Goal: Task Accomplishment & Management: Use online tool/utility

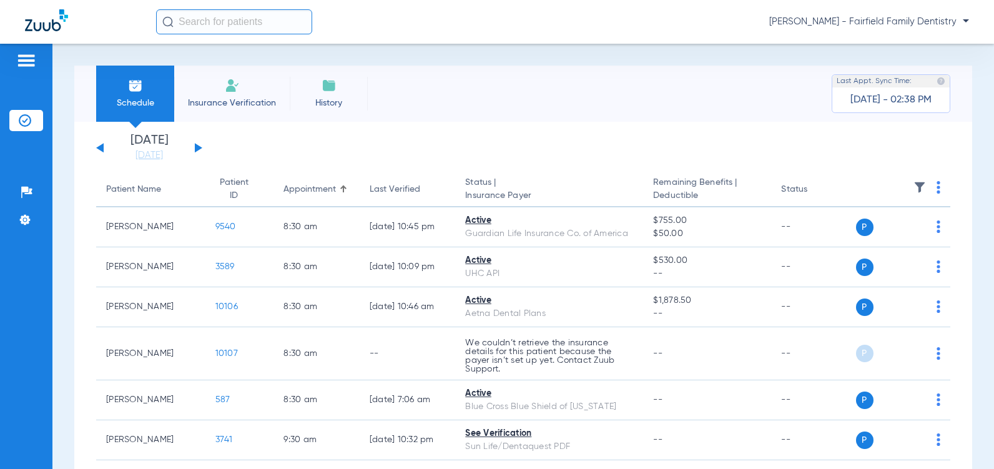
click at [198, 148] on button at bounding box center [198, 147] width 7 height 9
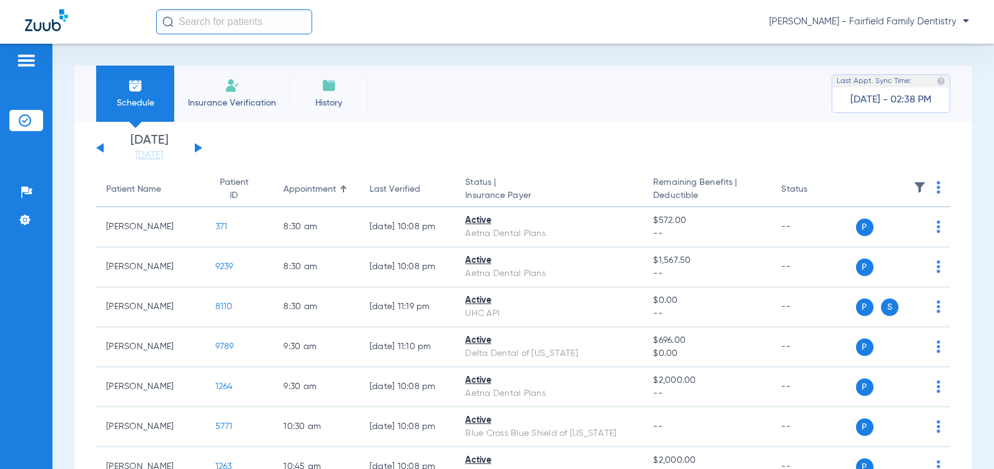
click at [198, 148] on button at bounding box center [198, 147] width 7 height 9
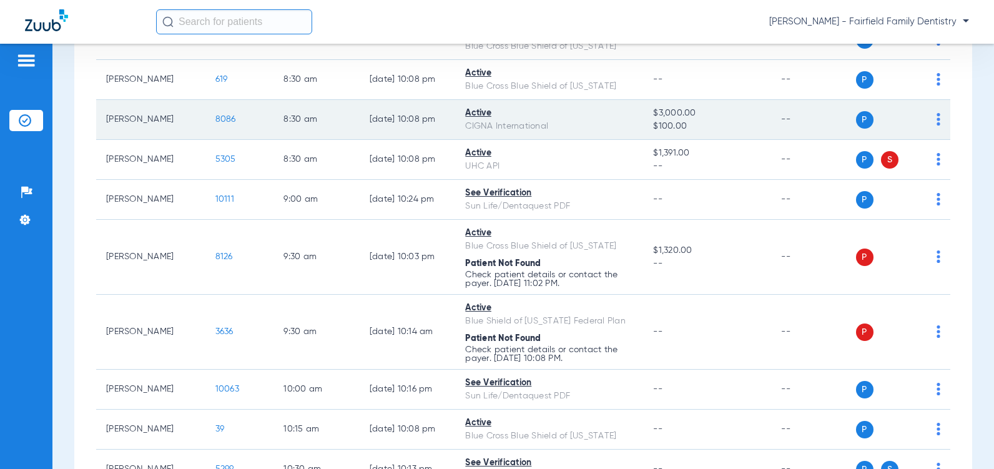
scroll to position [250, 0]
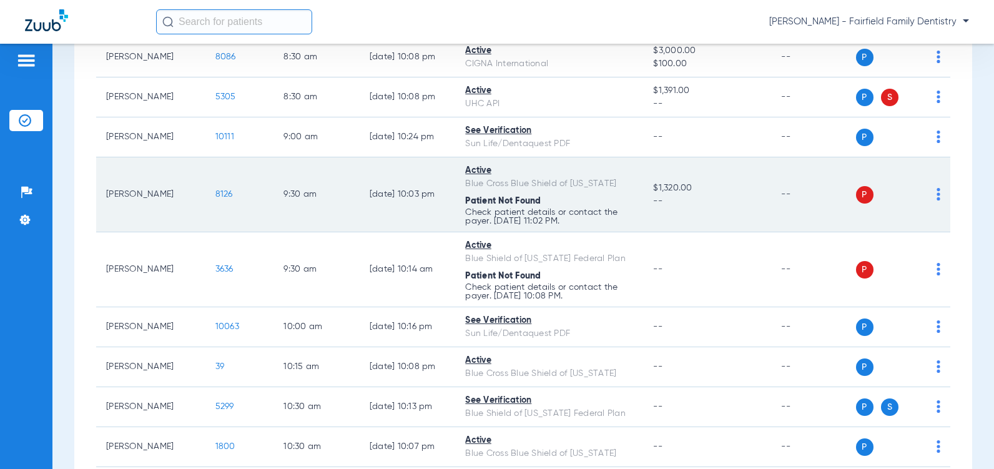
click at [215, 198] on span "8126" at bounding box center [223, 194] width 17 height 9
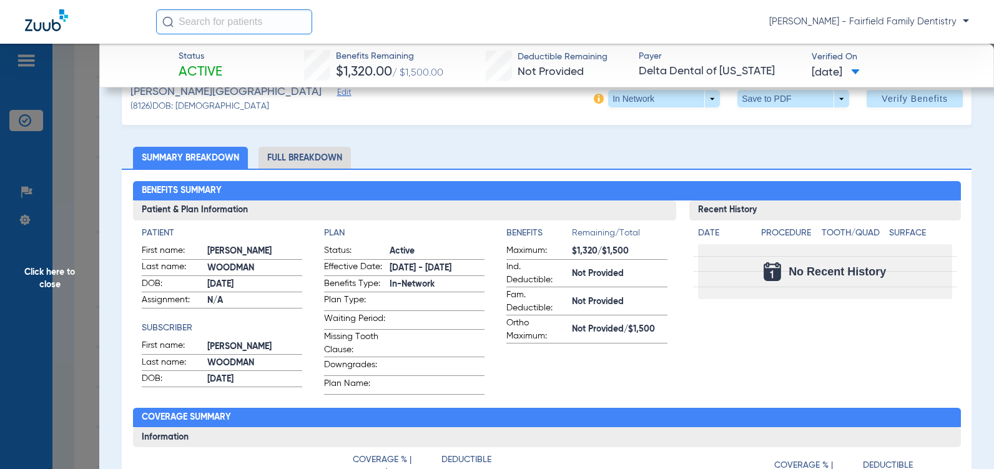
scroll to position [0, 0]
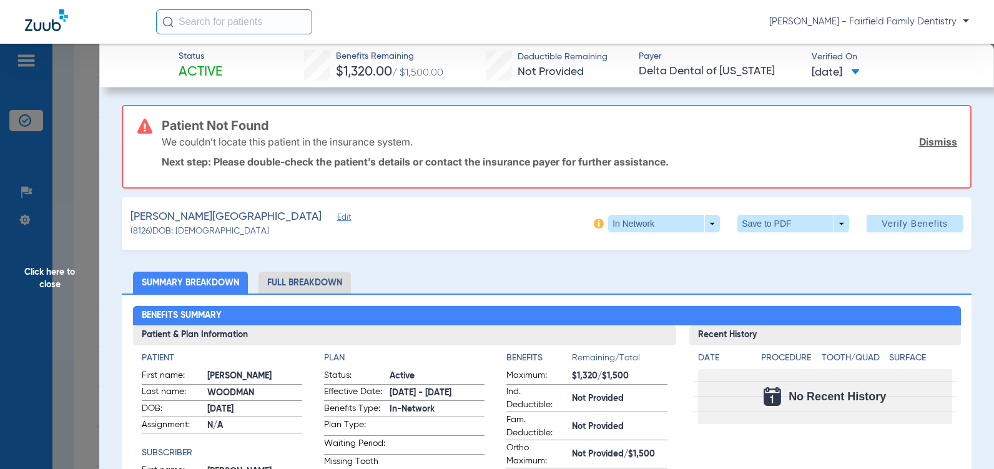
click at [337, 218] on span "Edit" at bounding box center [342, 219] width 11 height 12
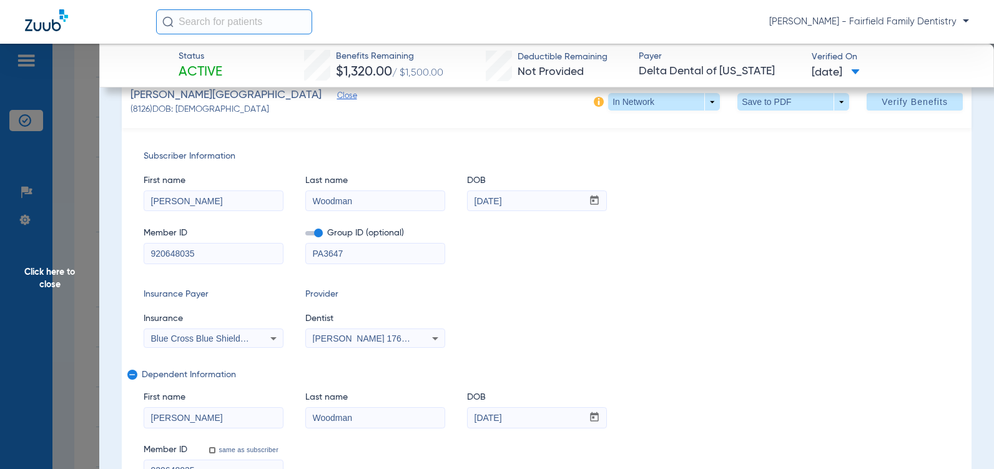
scroll to position [125, 0]
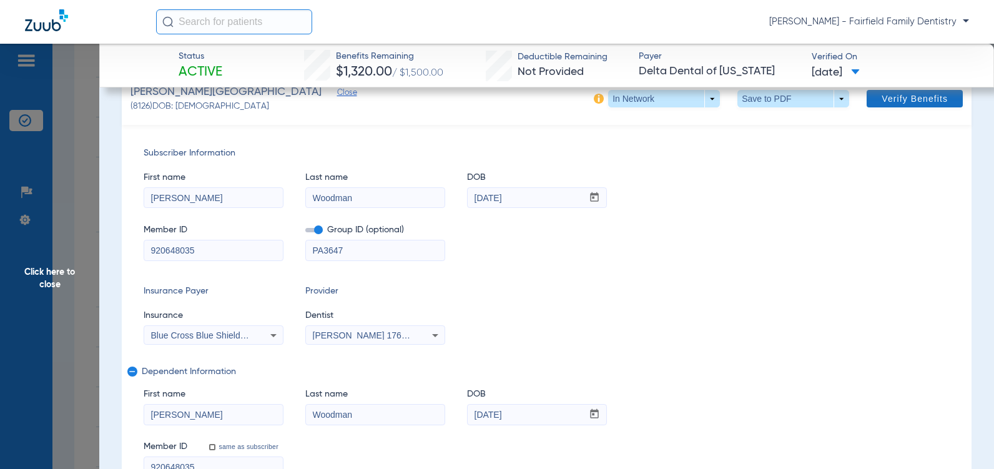
click at [904, 99] on span "Verify Benefits" at bounding box center [914, 99] width 66 height 10
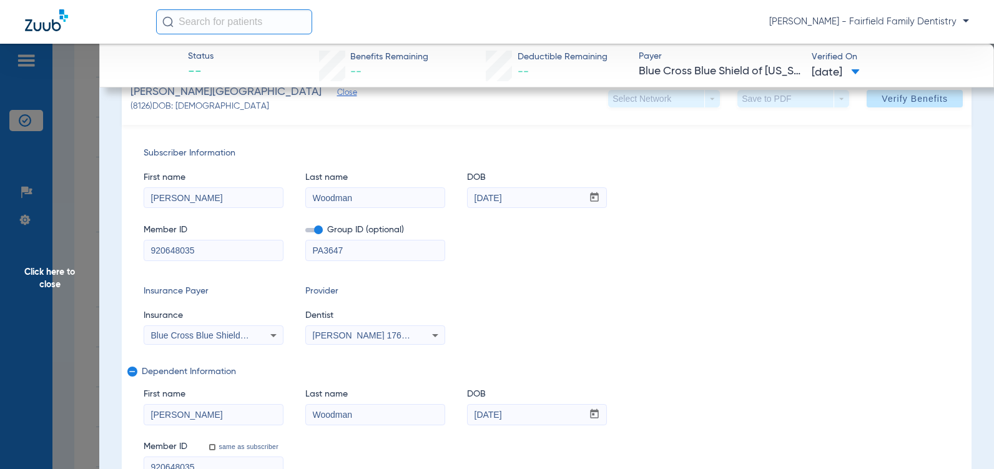
scroll to position [0, 0]
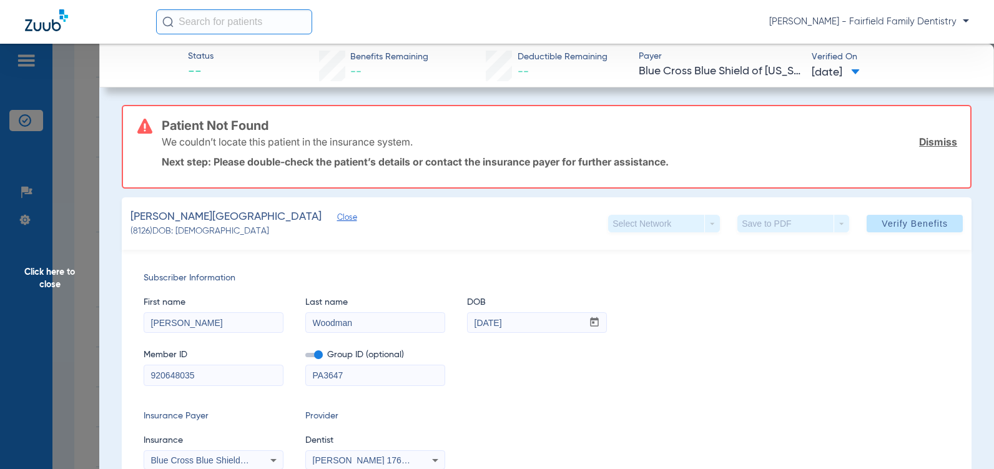
click at [43, 282] on span "Click here to close" at bounding box center [49, 278] width 99 height 469
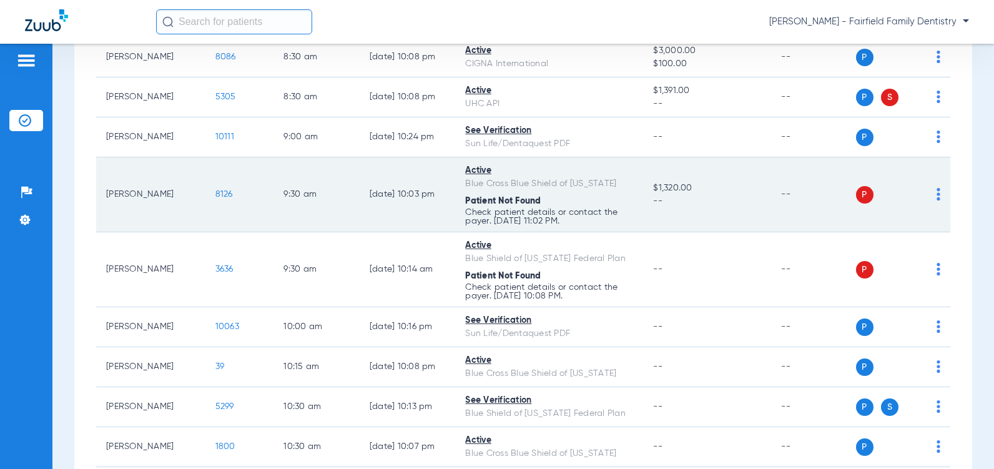
click at [936, 200] on img at bounding box center [938, 194] width 4 height 12
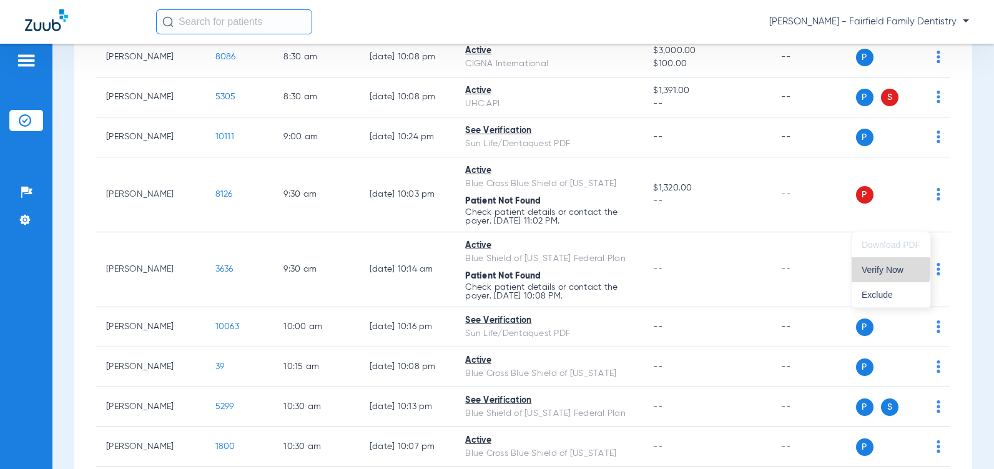
click at [879, 268] on span "Verify Now" at bounding box center [890, 269] width 59 height 9
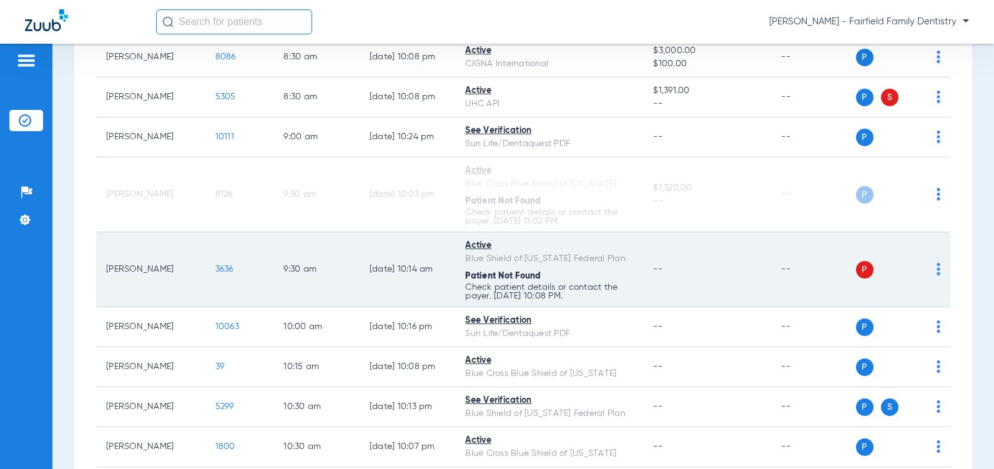
click at [931, 294] on td "P S" at bounding box center [903, 269] width 95 height 75
click at [936, 275] on img at bounding box center [938, 269] width 4 height 12
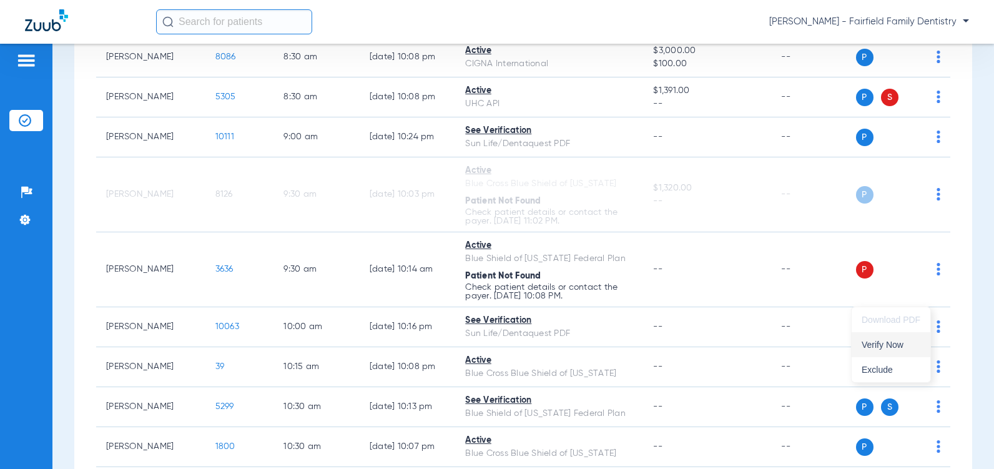
click at [878, 345] on span "Verify Now" at bounding box center [890, 344] width 59 height 9
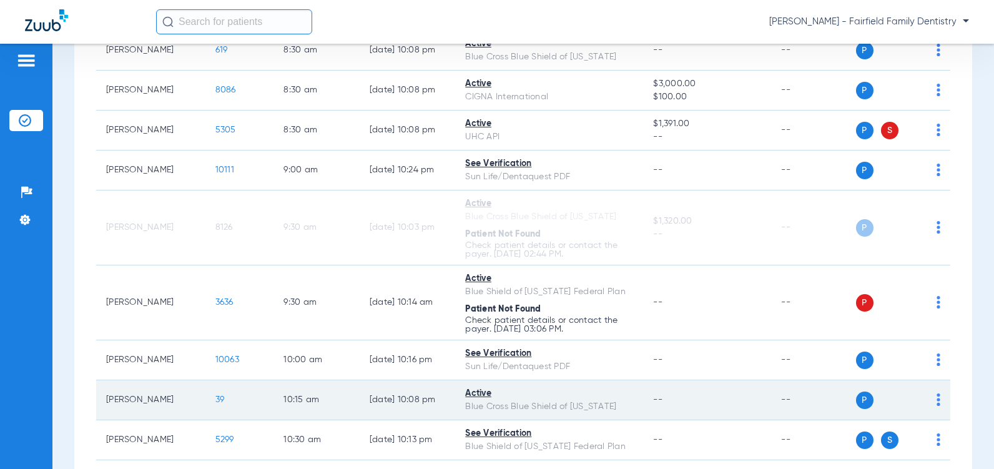
scroll to position [279, 0]
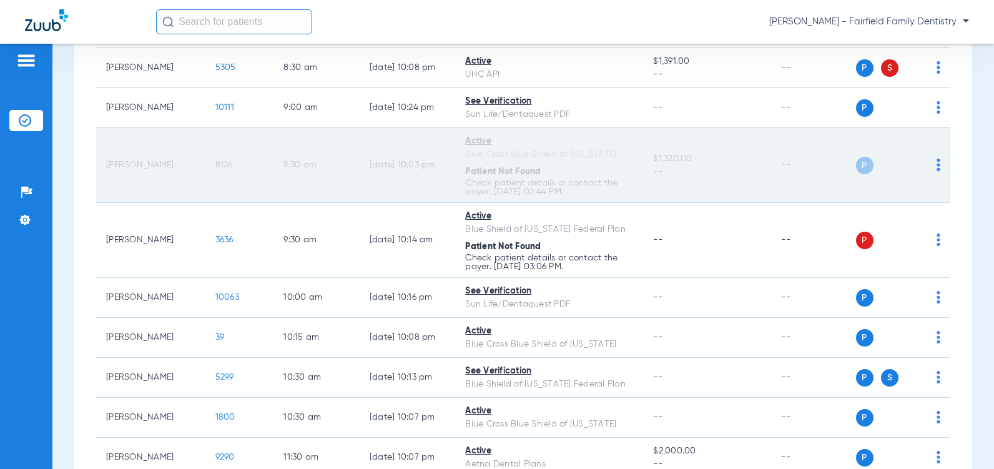
click at [215, 169] on span "8126" at bounding box center [223, 164] width 17 height 9
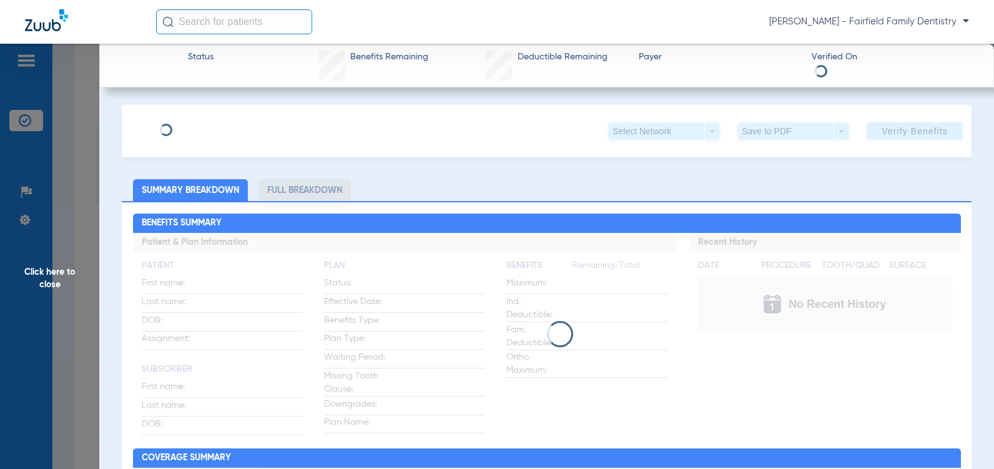
click at [210, 192] on div "Click here to close" at bounding box center [497, 278] width 994 height 469
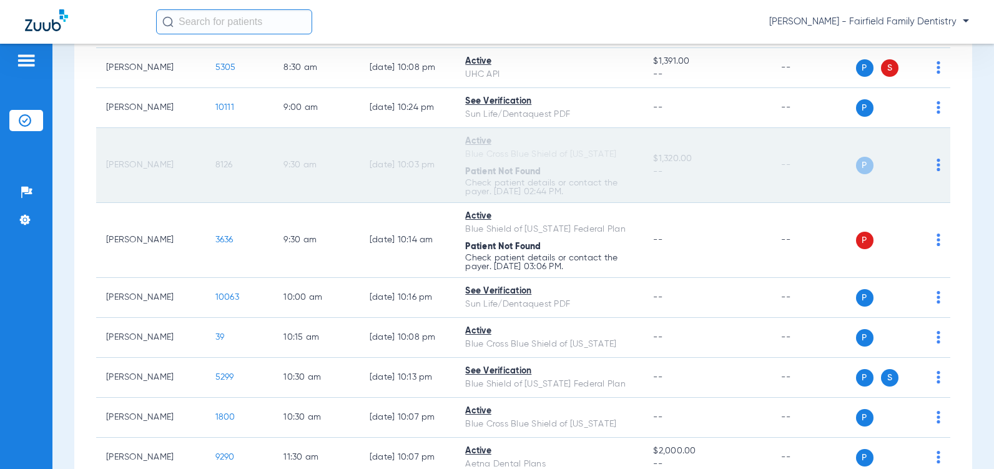
click at [215, 169] on span "8126" at bounding box center [223, 164] width 17 height 9
click at [216, 169] on span "8126" at bounding box center [223, 164] width 17 height 9
click at [215, 169] on span "8126" at bounding box center [223, 164] width 17 height 9
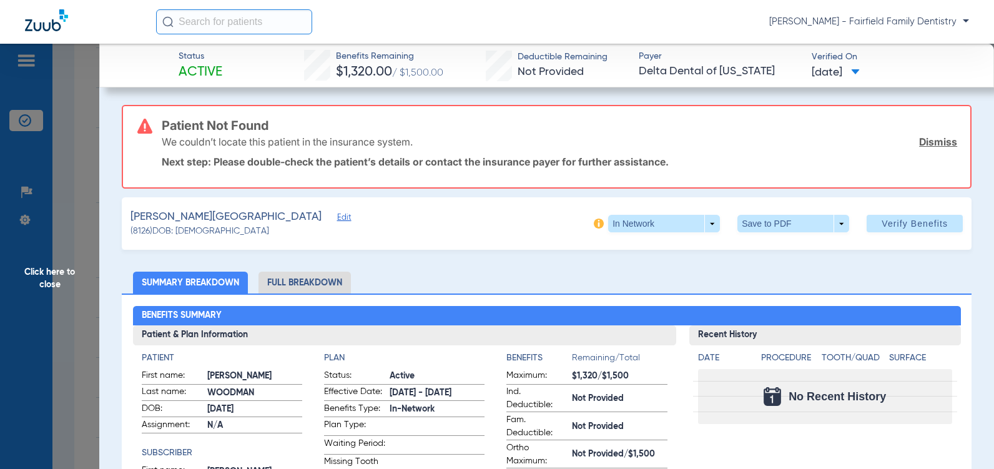
click at [929, 140] on link "Dismiss" at bounding box center [938, 141] width 38 height 12
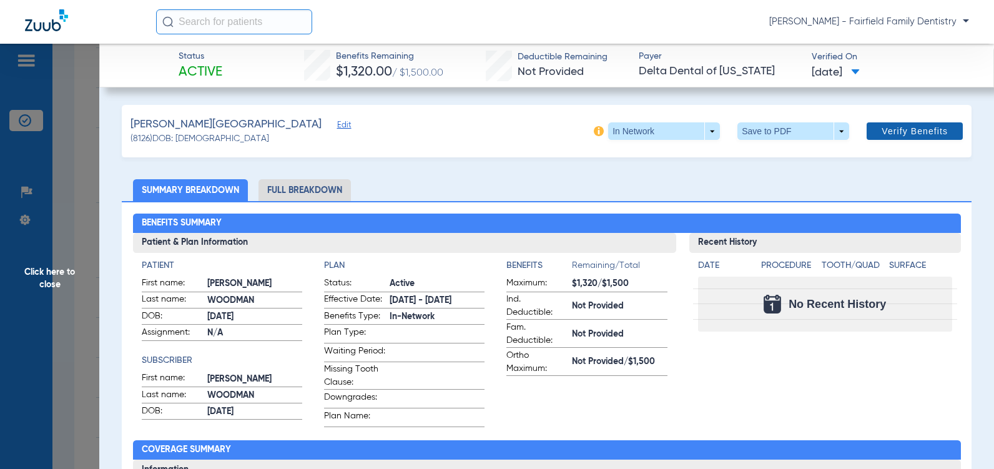
click at [907, 130] on span "Verify Benefits" at bounding box center [914, 131] width 66 height 10
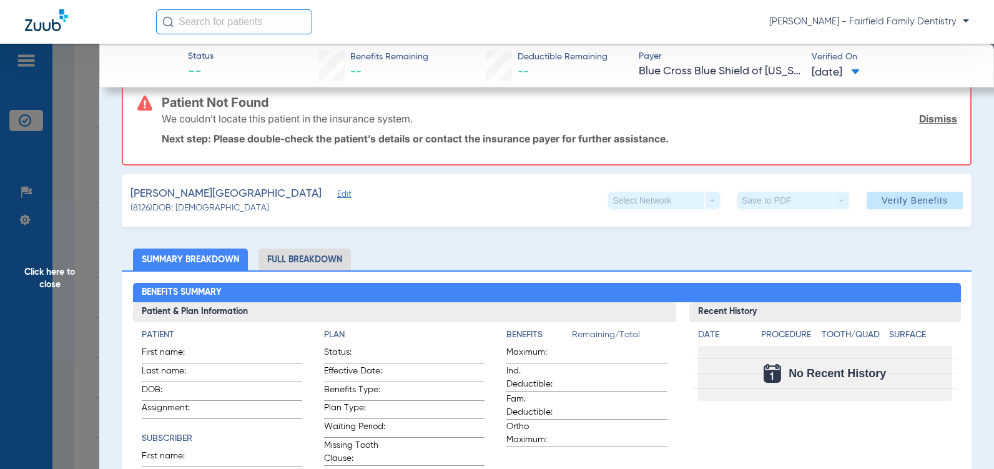
scroll to position [0, 0]
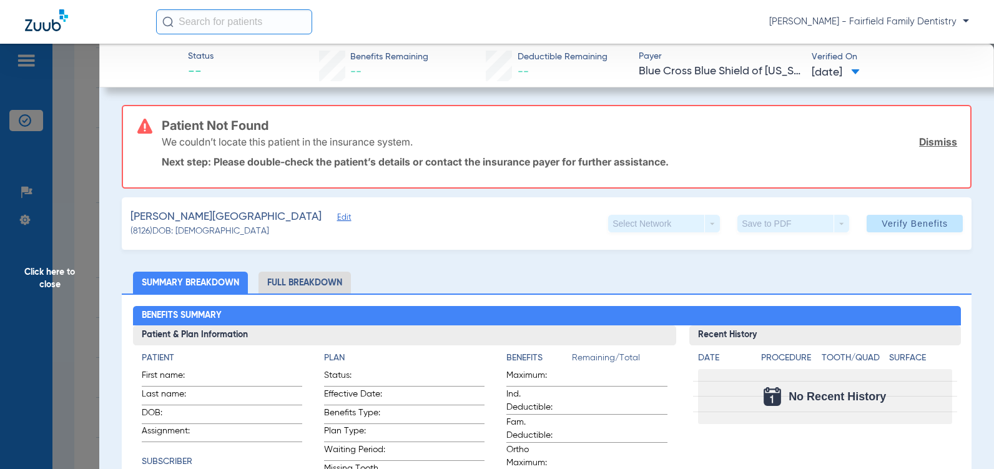
click at [337, 216] on span "Edit" at bounding box center [342, 219] width 11 height 12
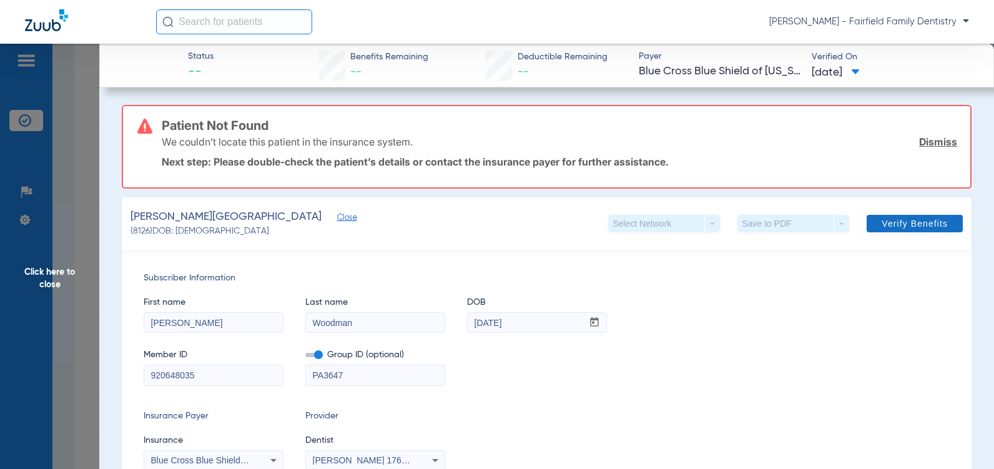
click at [903, 227] on span "Verify Benefits" at bounding box center [914, 223] width 66 height 10
drag, startPoint x: 349, startPoint y: 372, endPoint x: 289, endPoint y: 372, distance: 59.9
click at [289, 372] on div "Member ID 920648035 Group ID (optional) PA3647" at bounding box center [547, 361] width 806 height 48
click at [49, 284] on span "Click here to close" at bounding box center [49, 278] width 99 height 469
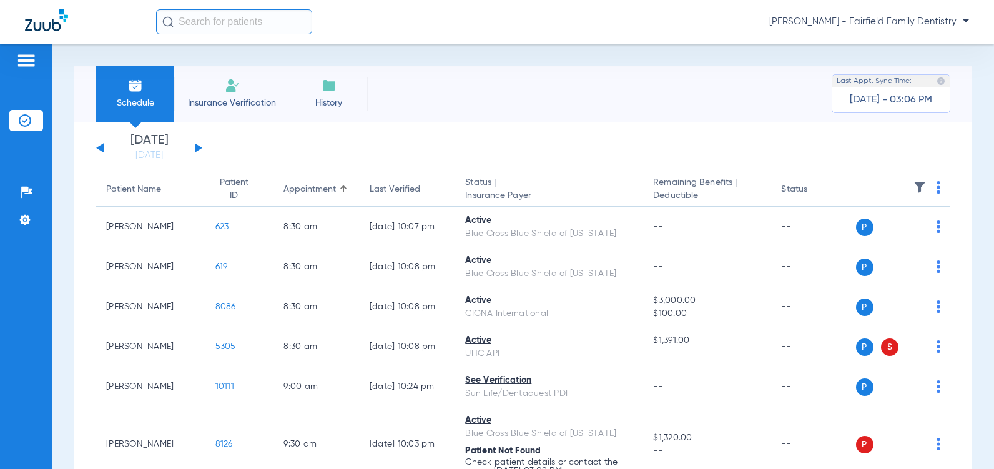
click at [99, 147] on button at bounding box center [99, 147] width 7 height 9
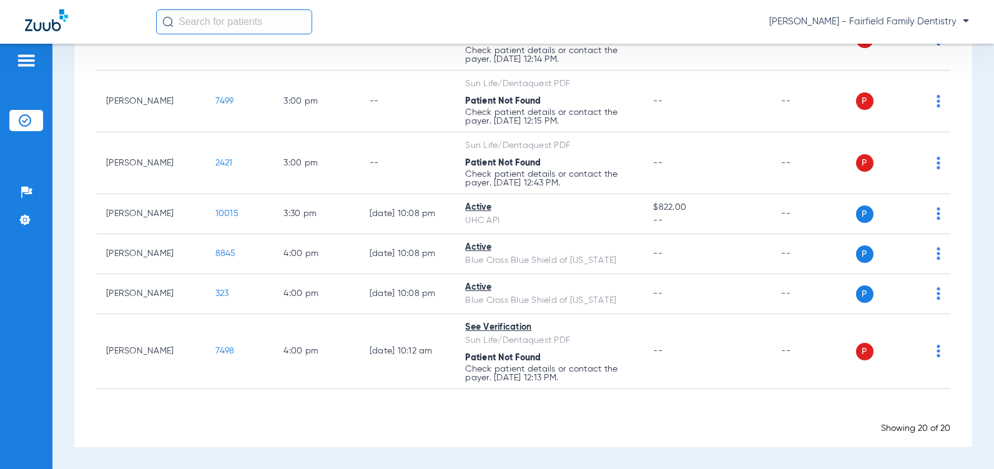
scroll to position [840, 0]
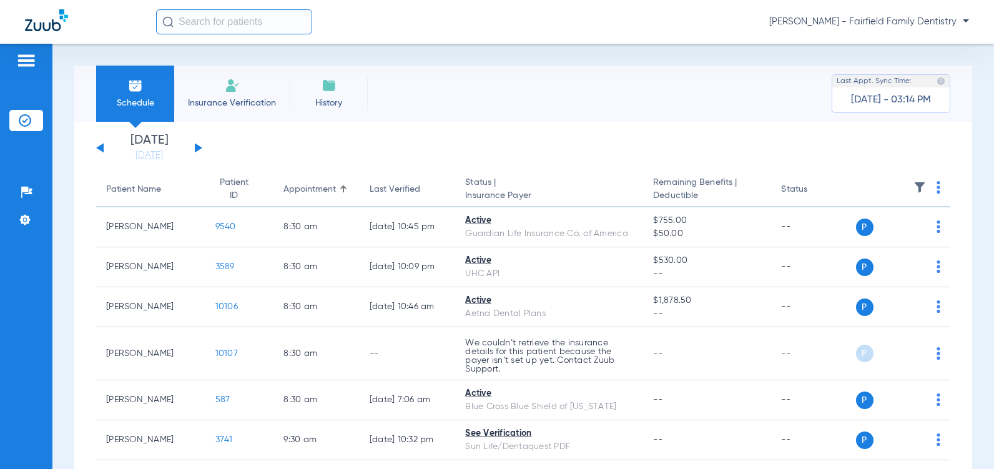
click at [197, 147] on button at bounding box center [198, 147] width 7 height 9
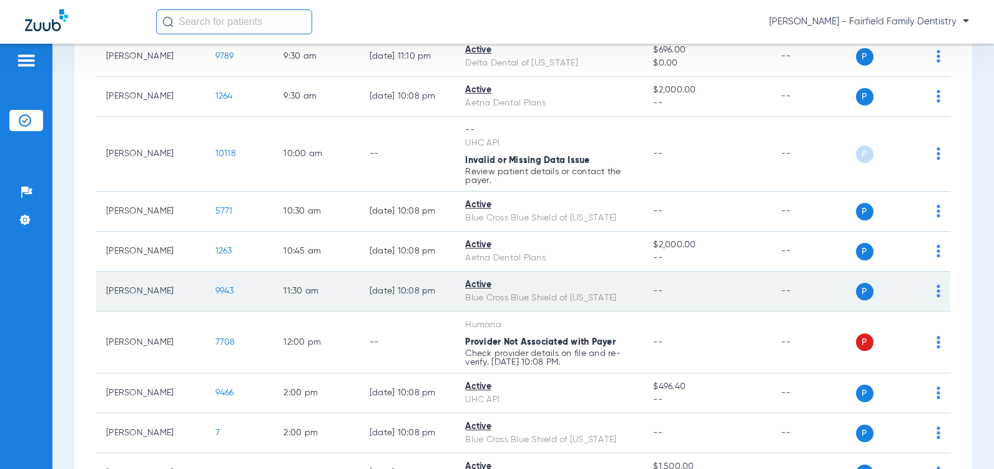
scroll to position [312, 0]
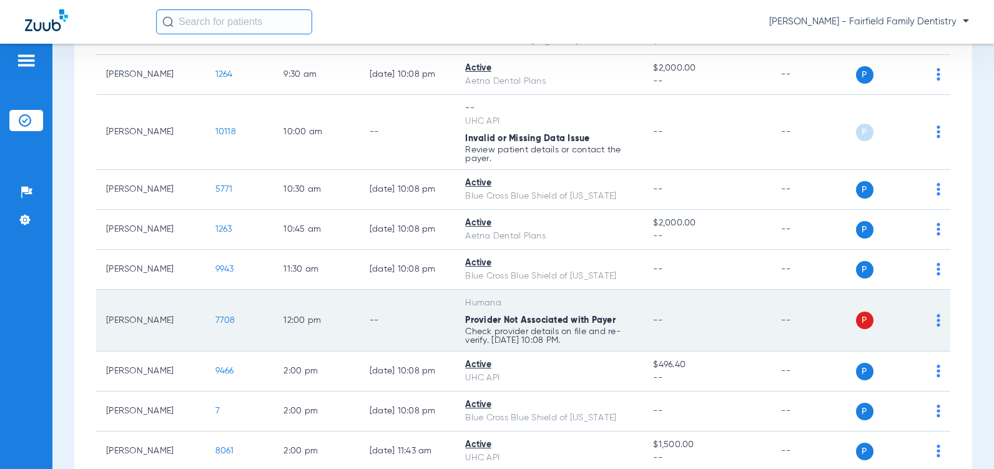
click at [215, 325] on span "7708" at bounding box center [225, 320] width 20 height 9
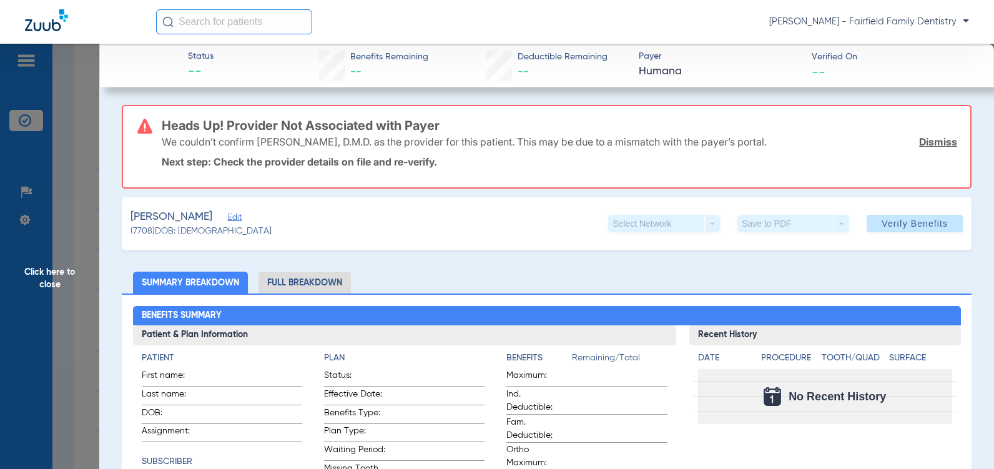
click at [228, 219] on span "Edit" at bounding box center [233, 219] width 11 height 12
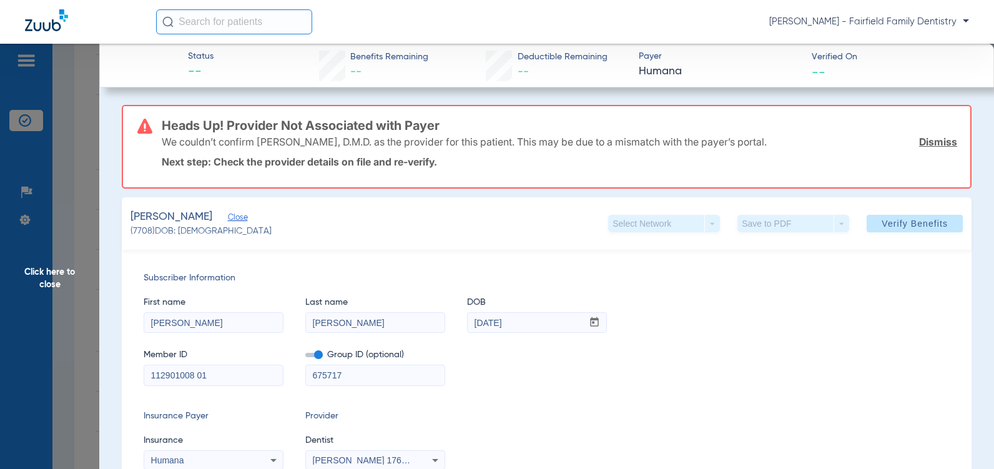
click at [272, 463] on icon at bounding box center [273, 460] width 15 height 15
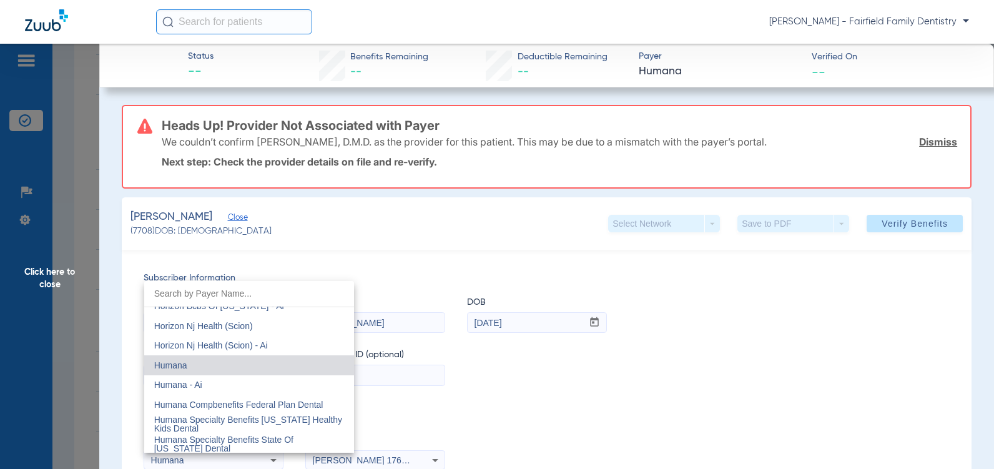
scroll to position [4539, 0]
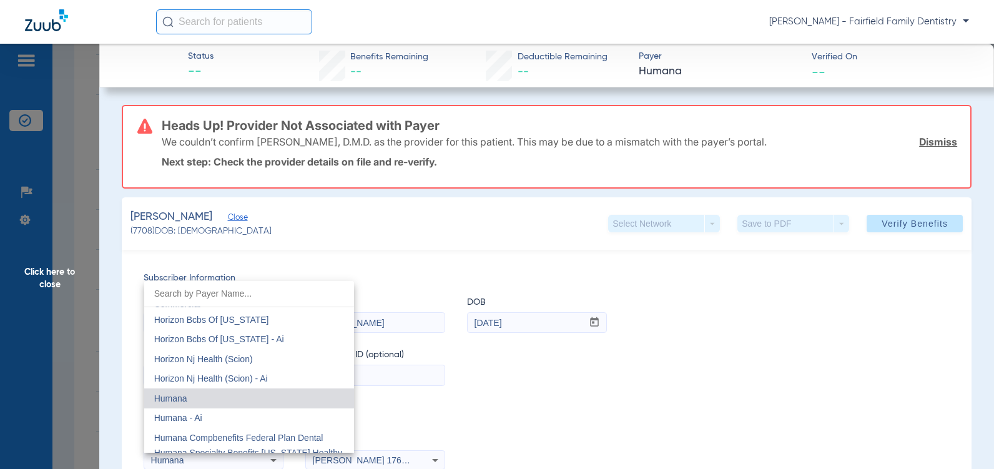
click at [164, 396] on span "Humana" at bounding box center [170, 398] width 33 height 10
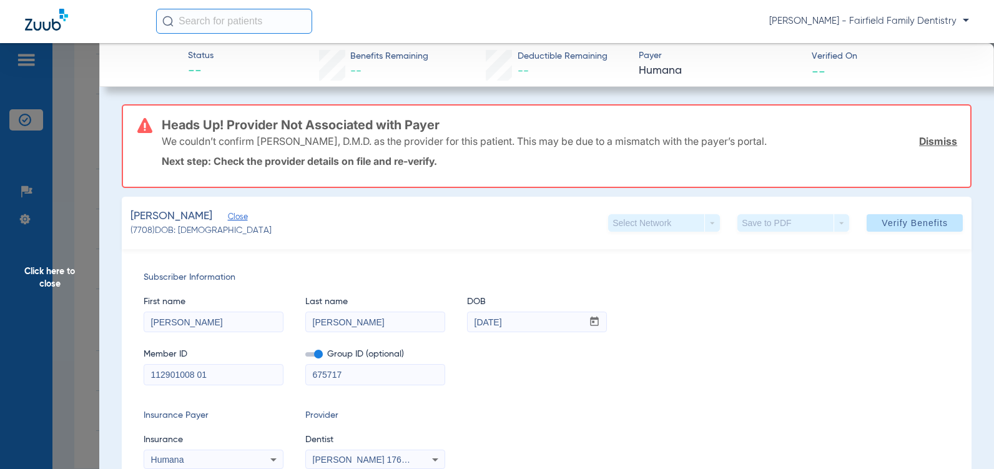
drag, startPoint x: 346, startPoint y: 378, endPoint x: 280, endPoint y: 371, distance: 66.5
click at [280, 371] on div "Member ID 112901008 01 Group ID (optional) 675717" at bounding box center [547, 360] width 806 height 48
click at [899, 222] on span "Verify Benefits" at bounding box center [914, 223] width 66 height 10
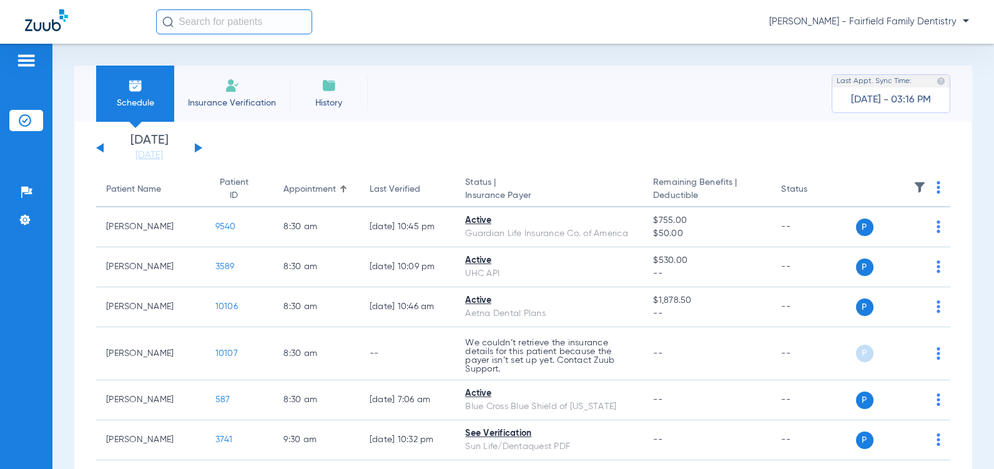
click at [198, 144] on div "Sunday 06-15-2025 Monday 06-16-2025 Tuesday 06-17-2025 Wednesday 06-18-2025 Thu…" at bounding box center [149, 147] width 106 height 27
click at [197, 147] on button at bounding box center [198, 147] width 7 height 9
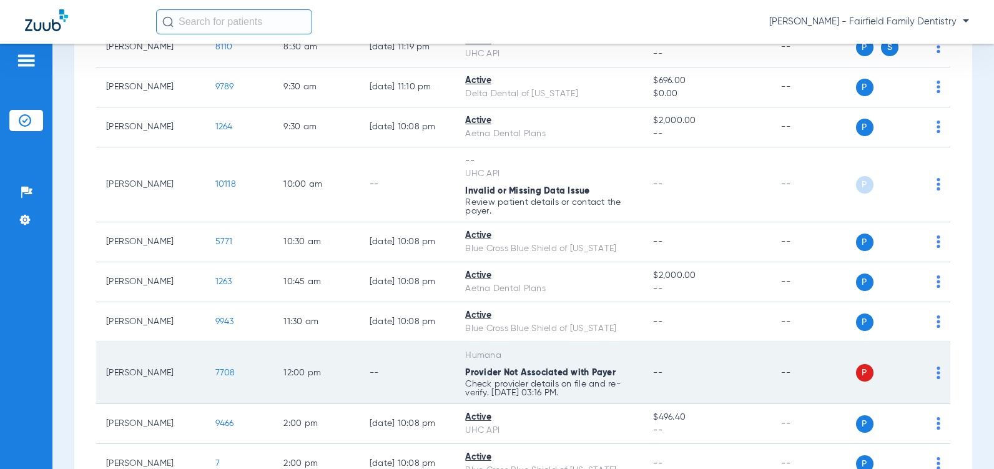
scroll to position [375, 0]
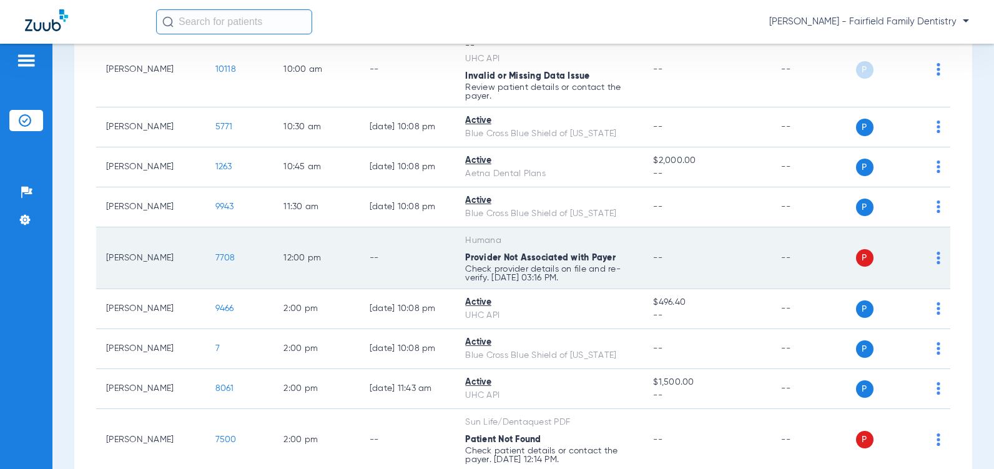
click at [215, 262] on span "7708" at bounding box center [225, 257] width 20 height 9
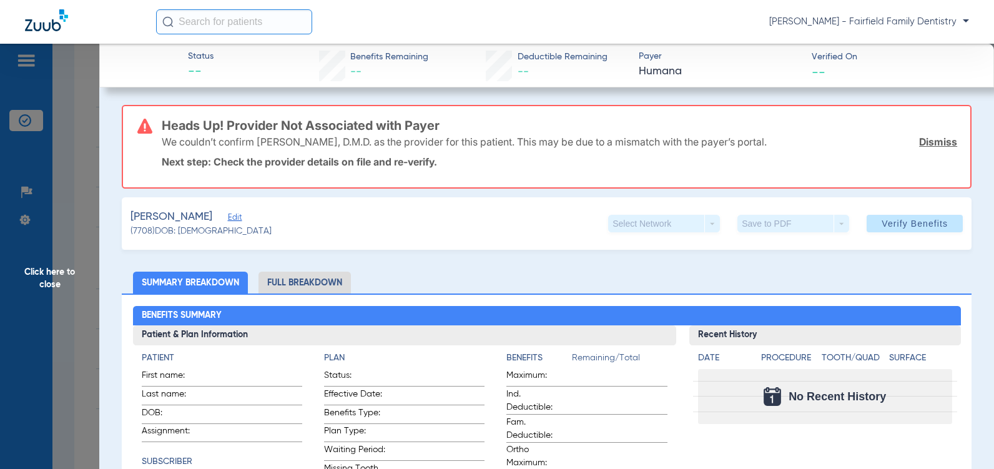
click at [228, 219] on span "Edit" at bounding box center [233, 219] width 11 height 12
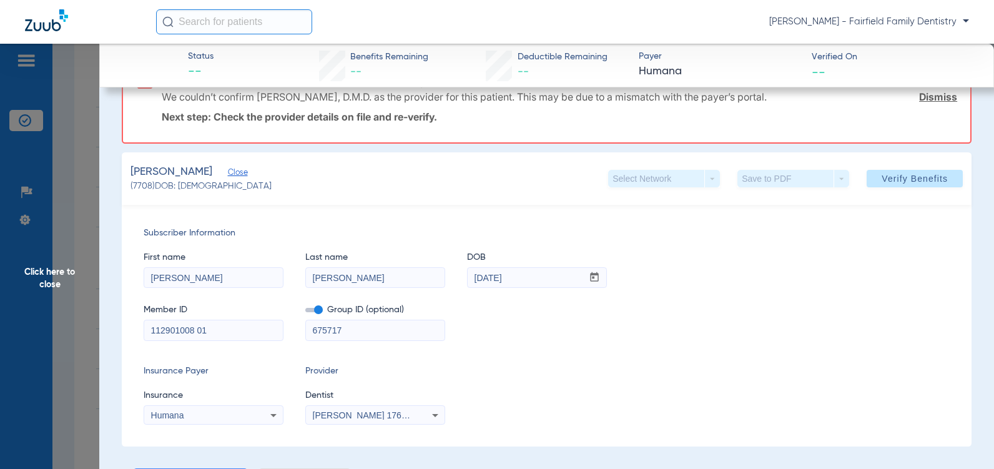
scroll to position [125, 0]
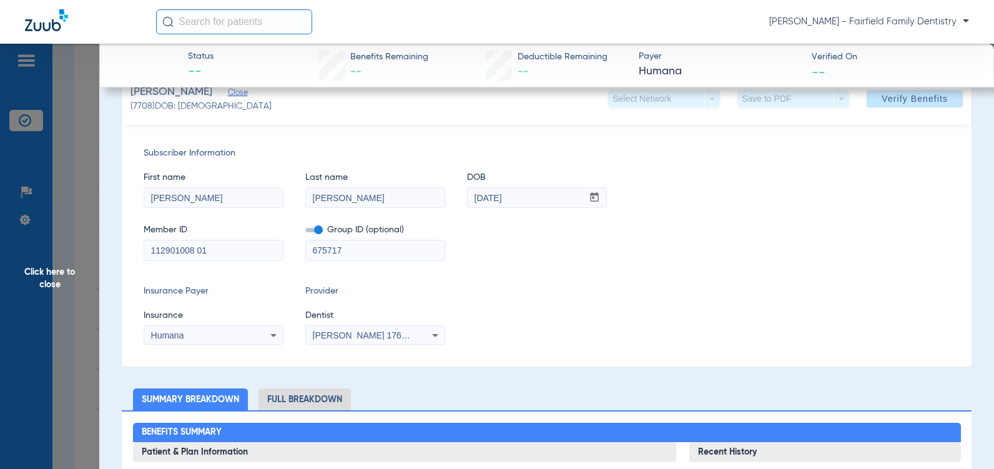
click at [273, 335] on icon at bounding box center [273, 335] width 6 height 3
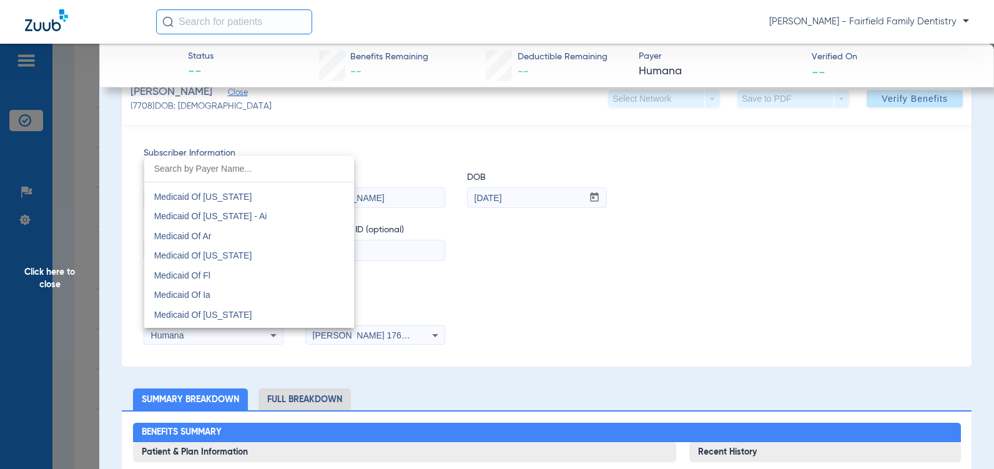
scroll to position [4671, 0]
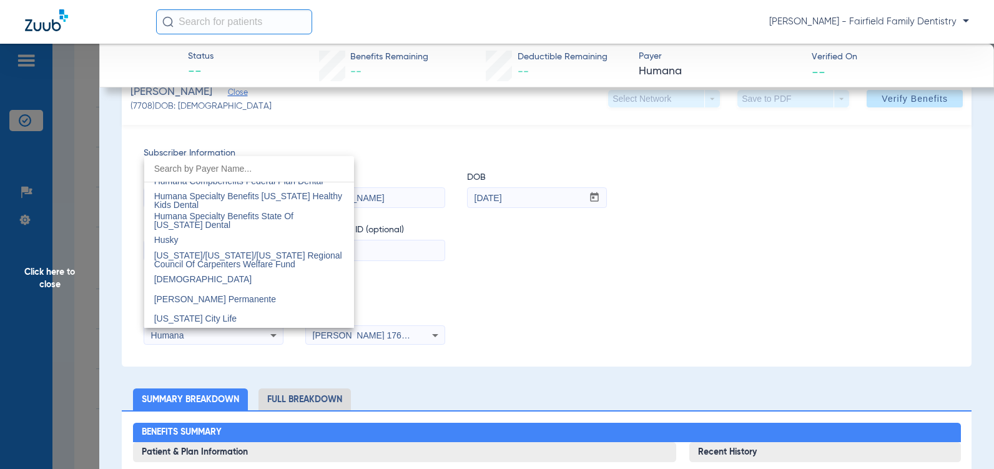
click at [273, 336] on div at bounding box center [497, 234] width 994 height 469
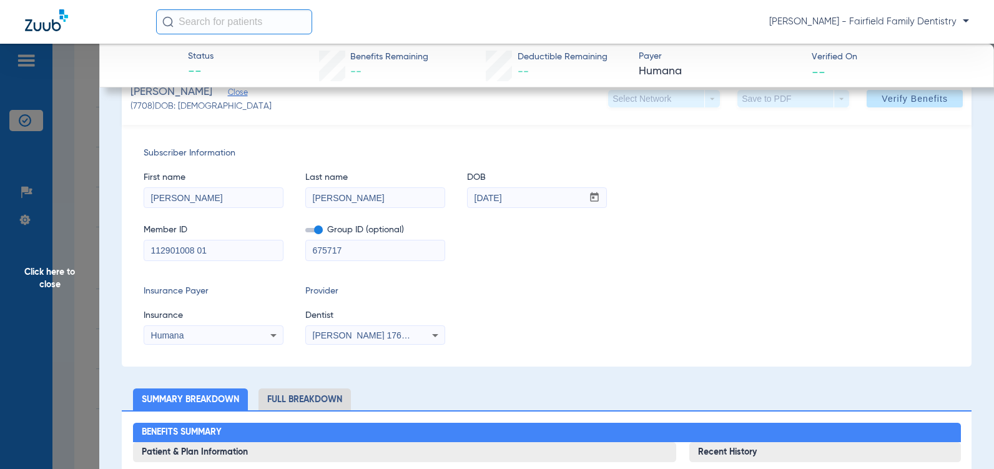
click at [203, 333] on div "Humana" at bounding box center [201, 335] width 100 height 9
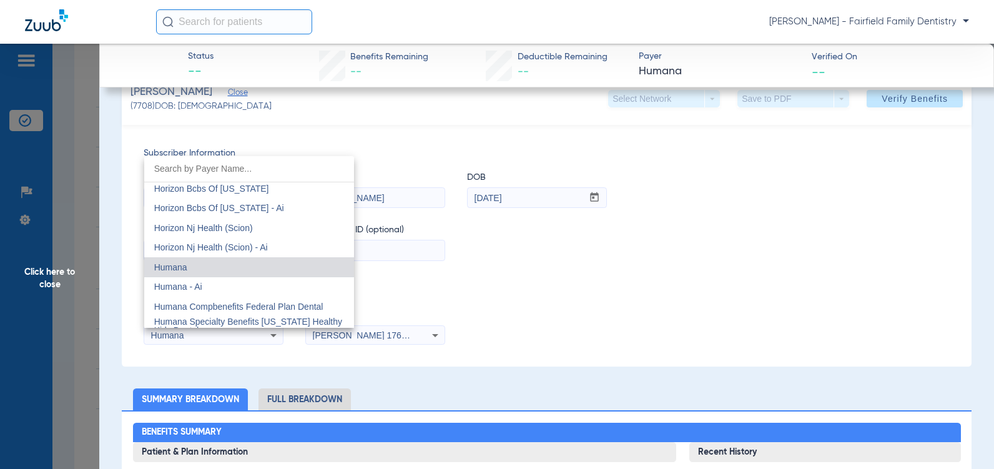
scroll to position [4570, 0]
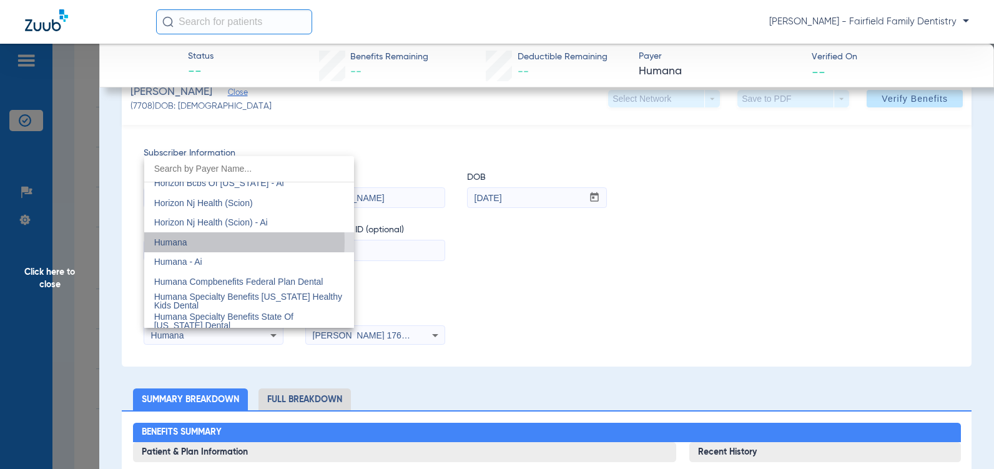
click at [173, 242] on span "Humana" at bounding box center [170, 242] width 33 height 10
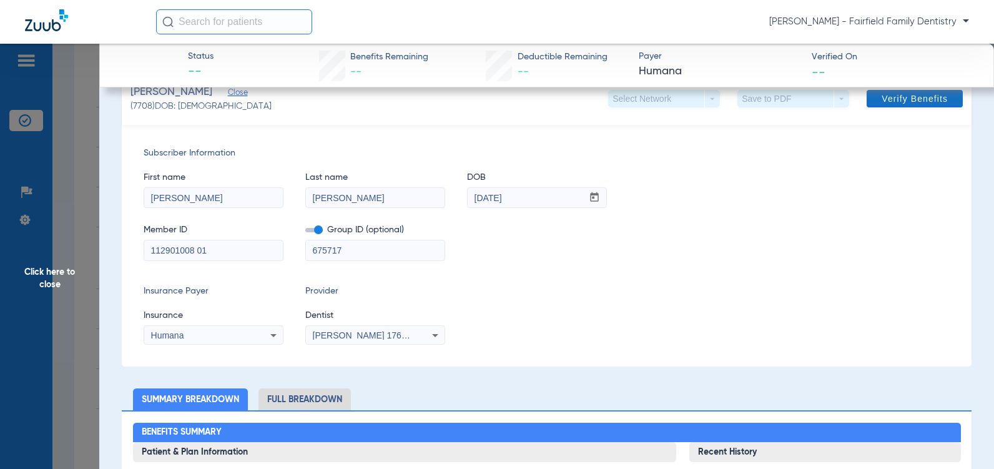
click at [906, 101] on span "Verify Benefits" at bounding box center [914, 99] width 66 height 10
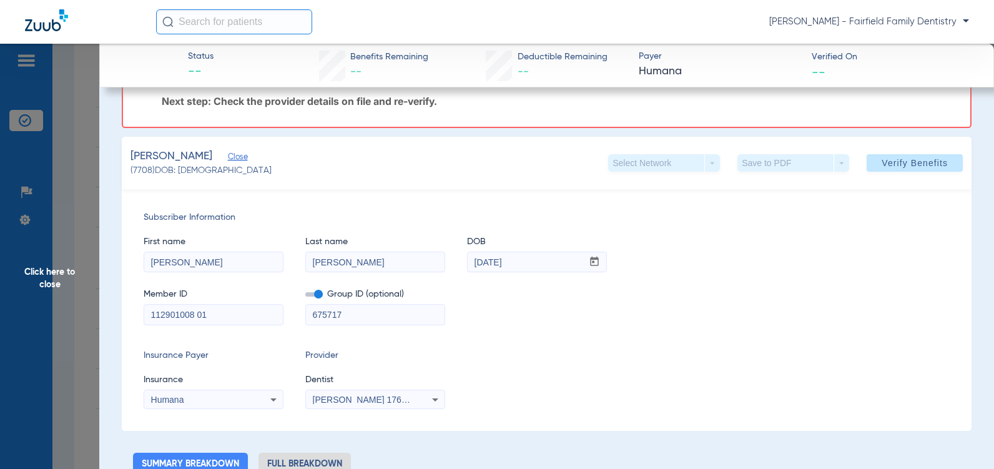
scroll to position [0, 0]
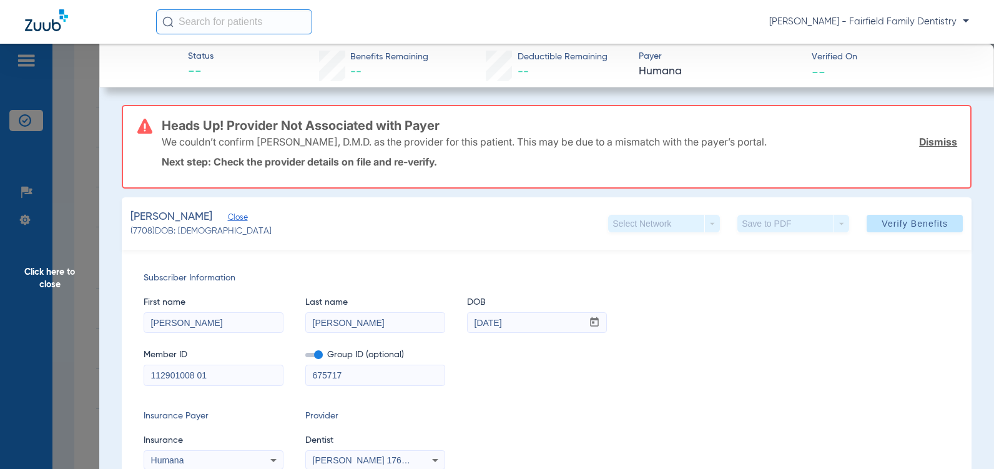
click at [316, 356] on span at bounding box center [313, 355] width 17 height 4
click at [305, 357] on input "checkbox" at bounding box center [305, 357] width 0 height 0
drag, startPoint x: 341, startPoint y: 370, endPoint x: 263, endPoint y: 365, distance: 77.6
click at [263, 365] on div "Member ID 112901008 01 Group ID (optional) 675717" at bounding box center [547, 361] width 806 height 48
click at [900, 225] on span "Verify Benefits" at bounding box center [914, 223] width 66 height 10
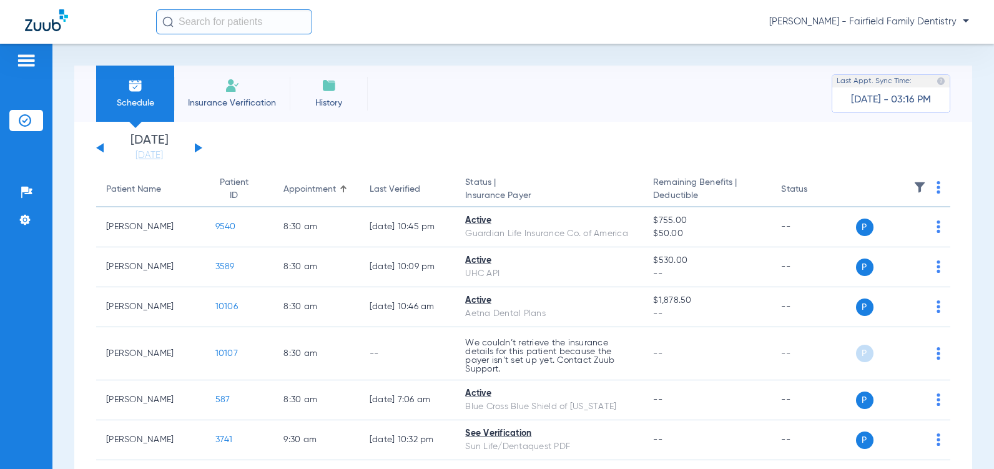
click at [195, 146] on button at bounding box center [198, 147] width 7 height 9
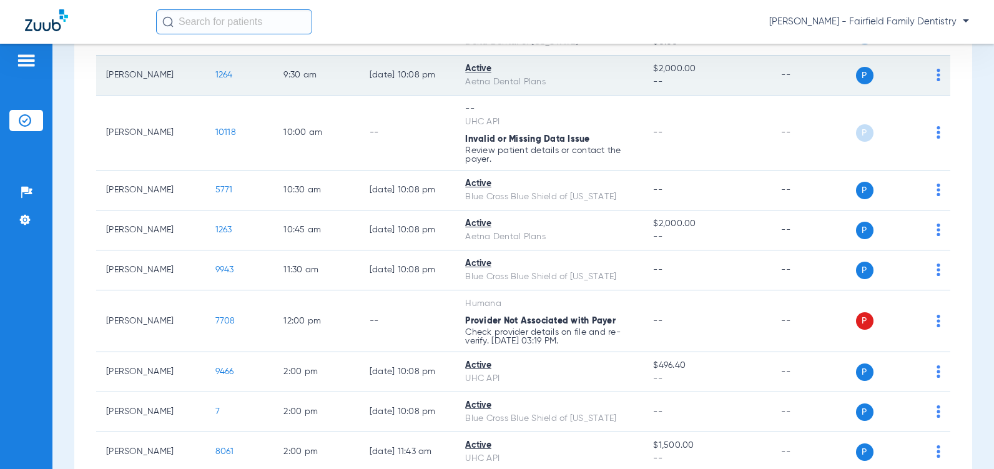
scroll to position [312, 0]
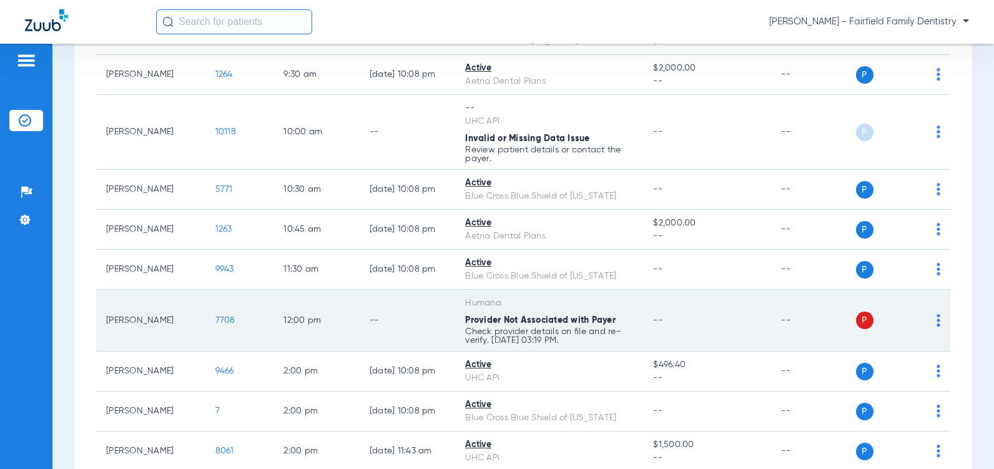
click at [215, 325] on span "7708" at bounding box center [225, 320] width 20 height 9
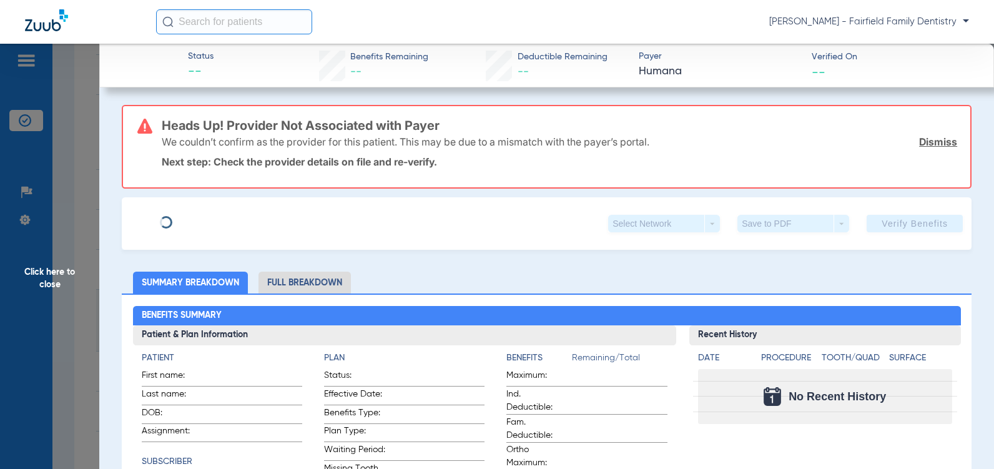
type input "[PERSON_NAME]"
type input "[DATE]"
type input "112901008 01"
type input "675717"
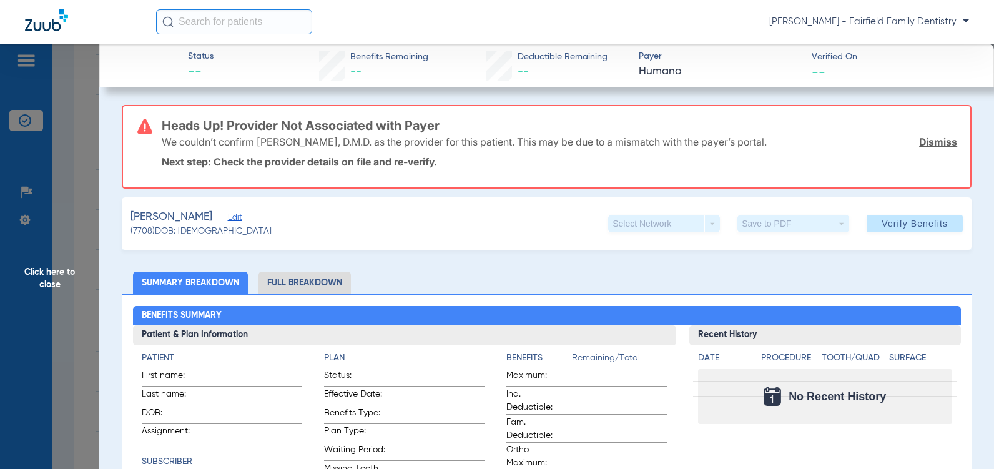
click at [228, 218] on span "Edit" at bounding box center [233, 219] width 11 height 12
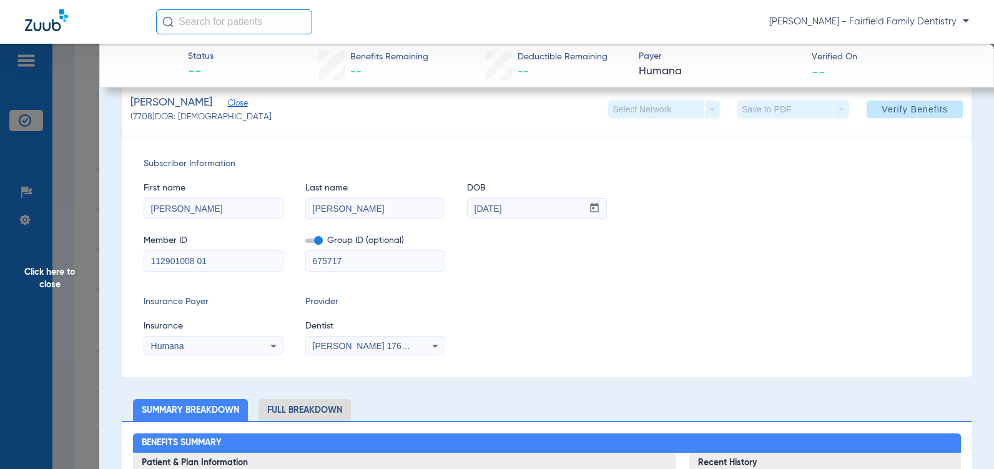
scroll to position [125, 0]
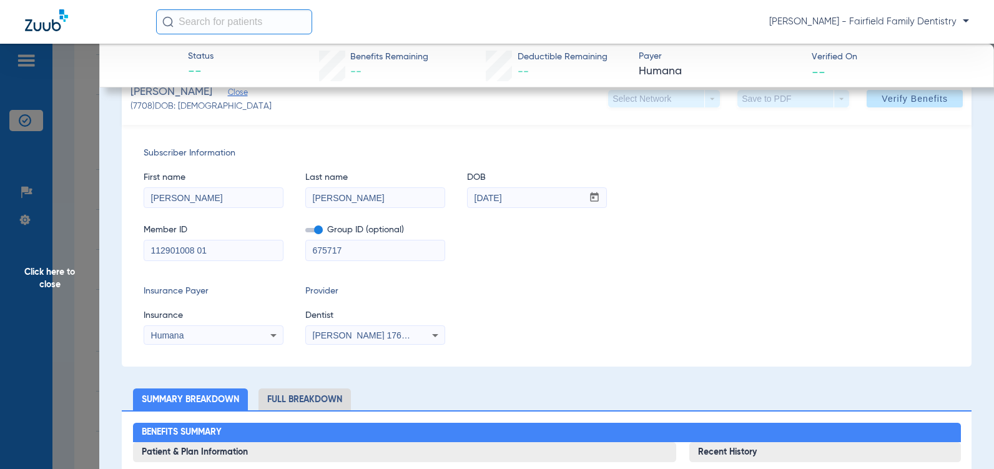
click at [273, 334] on icon at bounding box center [273, 335] width 6 height 3
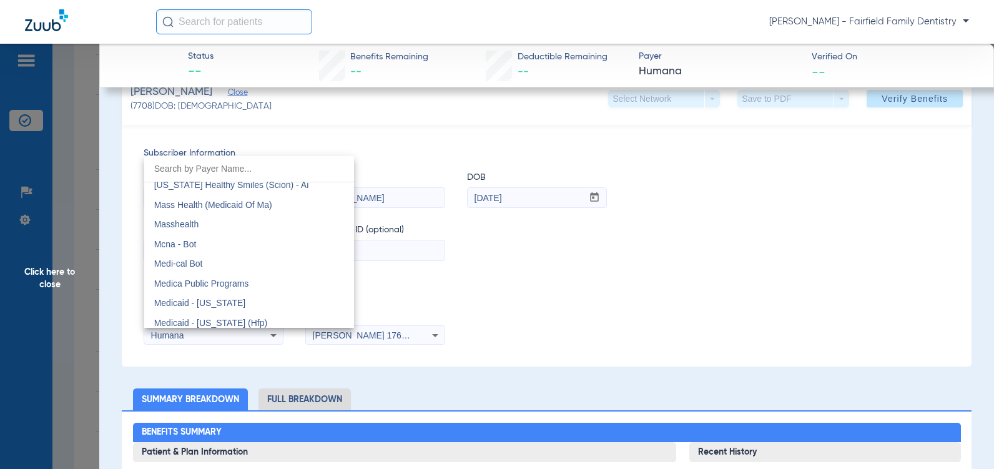
scroll to position [4976, 0]
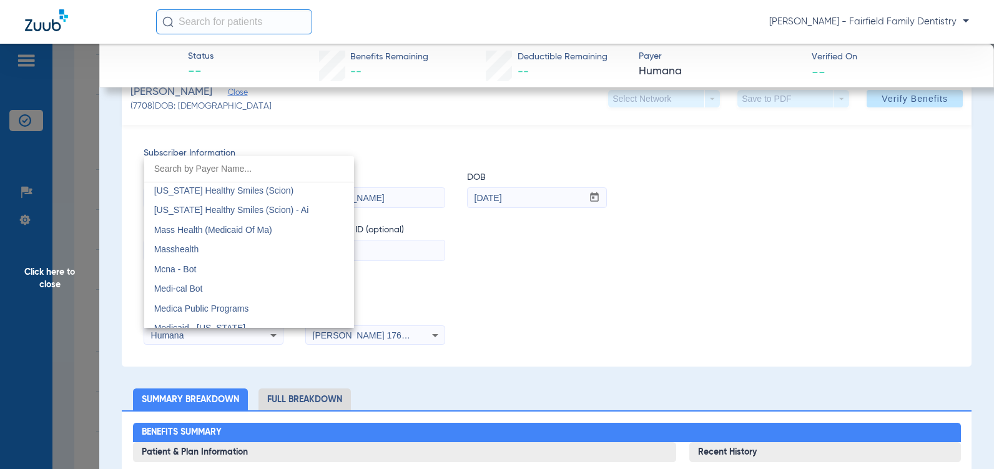
click at [272, 334] on div at bounding box center [497, 234] width 994 height 469
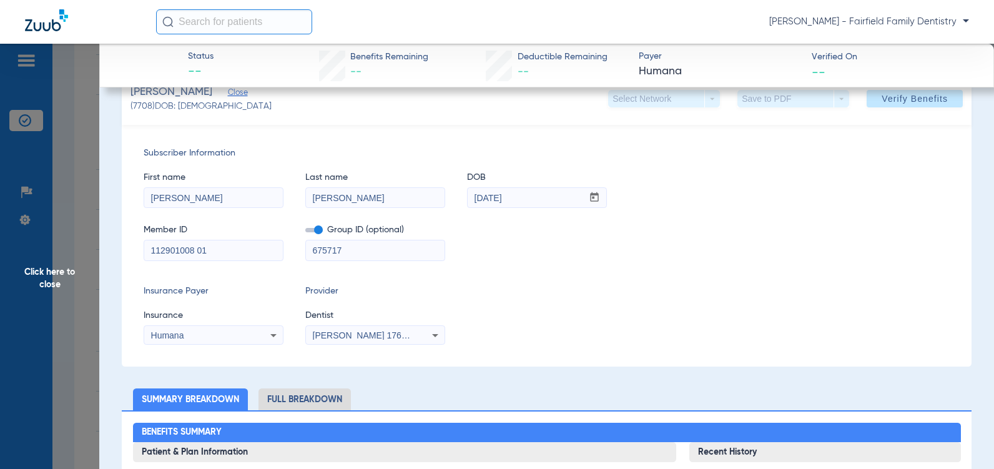
click at [272, 334] on icon at bounding box center [273, 335] width 6 height 3
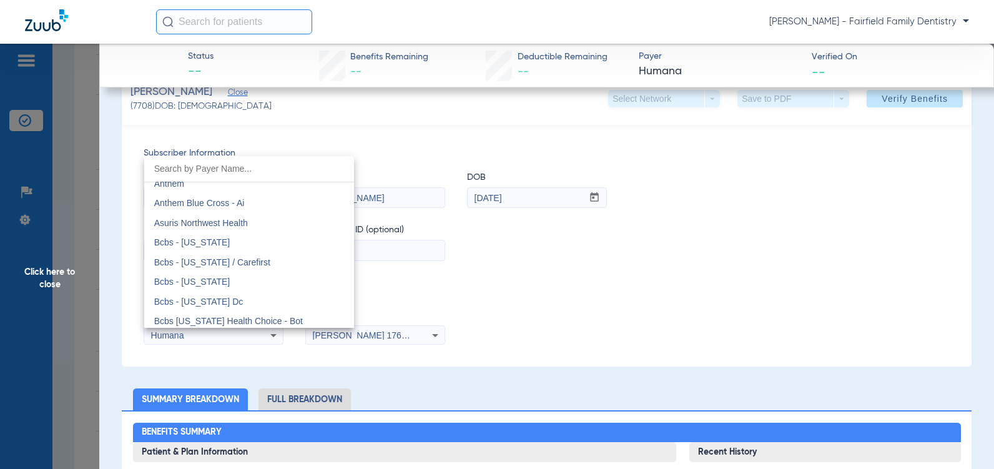
scroll to position [559, 0]
click at [401, 140] on div at bounding box center [497, 234] width 994 height 469
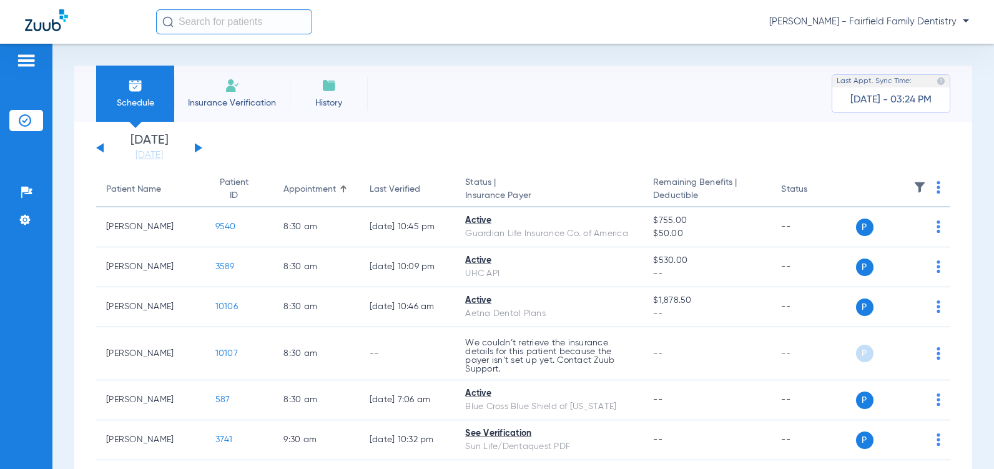
click at [195, 148] on button at bounding box center [198, 147] width 7 height 9
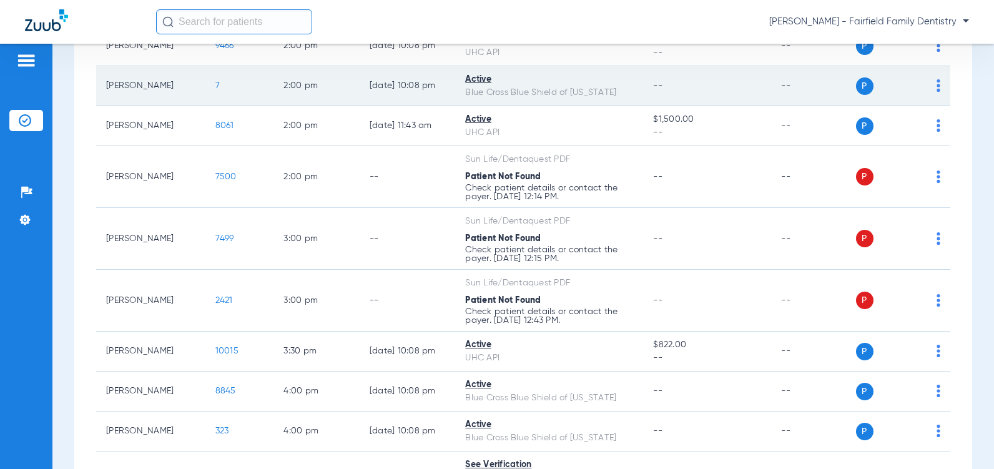
scroll to position [687, 0]
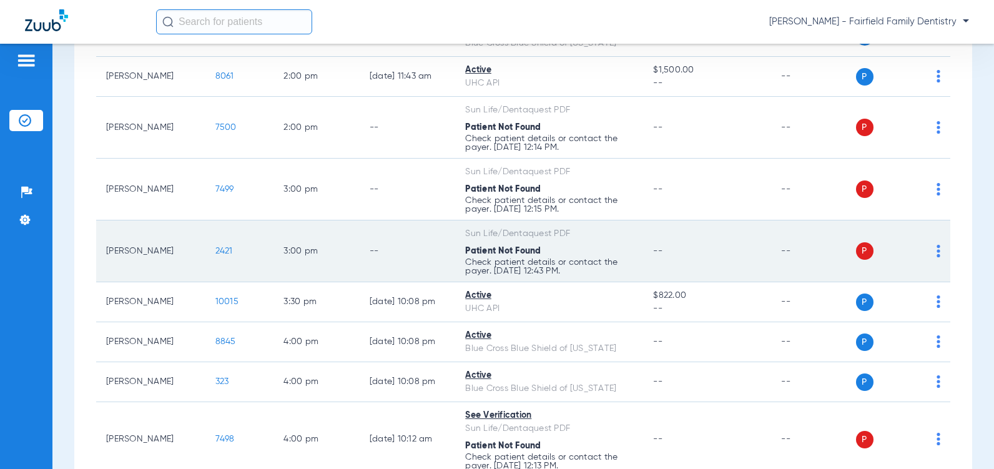
click at [215, 255] on span "2421" at bounding box center [223, 251] width 17 height 9
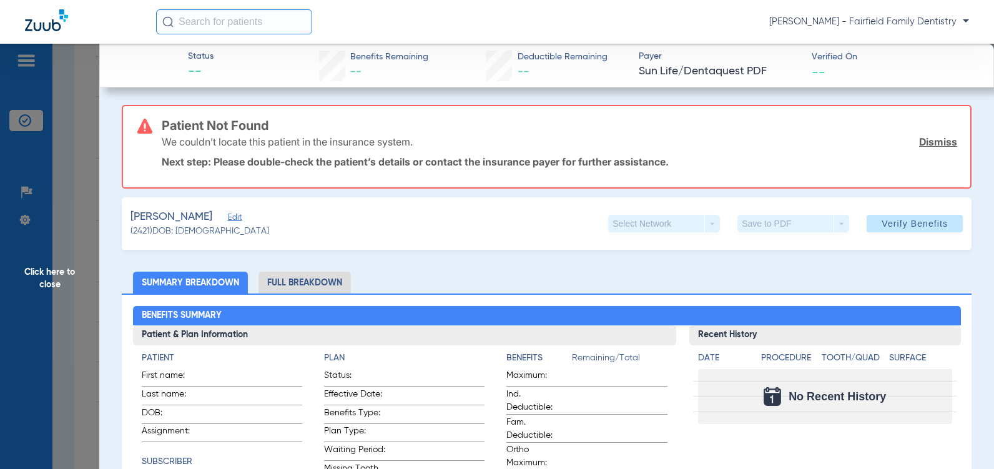
click at [228, 219] on span "Edit" at bounding box center [233, 219] width 11 height 12
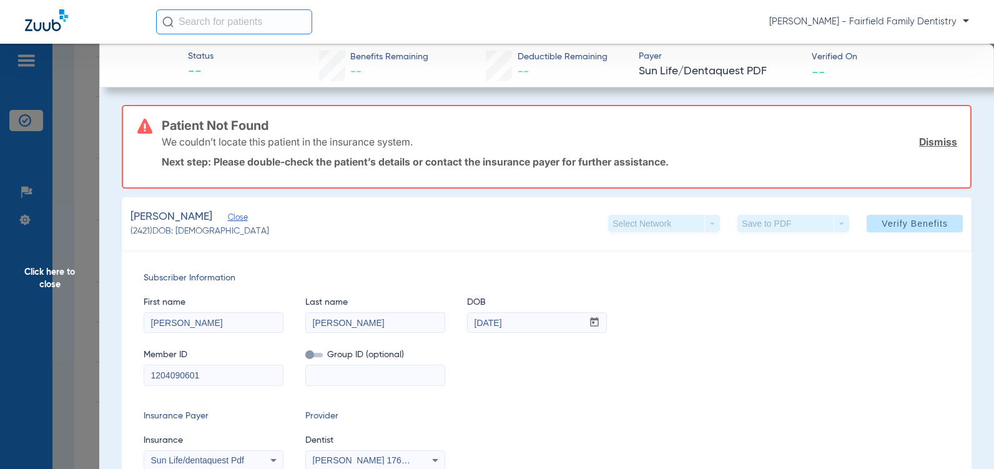
click at [163, 322] on input "LaDarius" at bounding box center [213, 323] width 139 height 20
type input "Ladarius"
click at [599, 426] on div "Insurance Payer Insurance Sun Life/dentaquest Pdf Provider Dentist Neil Wrenn 1…" at bounding box center [547, 439] width 806 height 60
click at [899, 227] on span "Verify Benefits" at bounding box center [914, 223] width 66 height 10
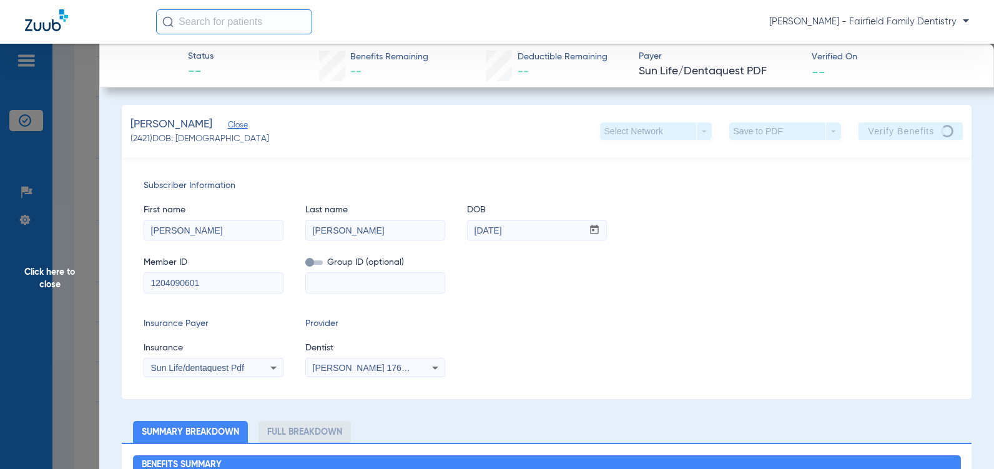
click at [661, 274] on div "Member ID 1204090601 Group ID (optional)" at bounding box center [547, 269] width 806 height 48
click at [46, 287] on span "Click here to close" at bounding box center [49, 278] width 99 height 469
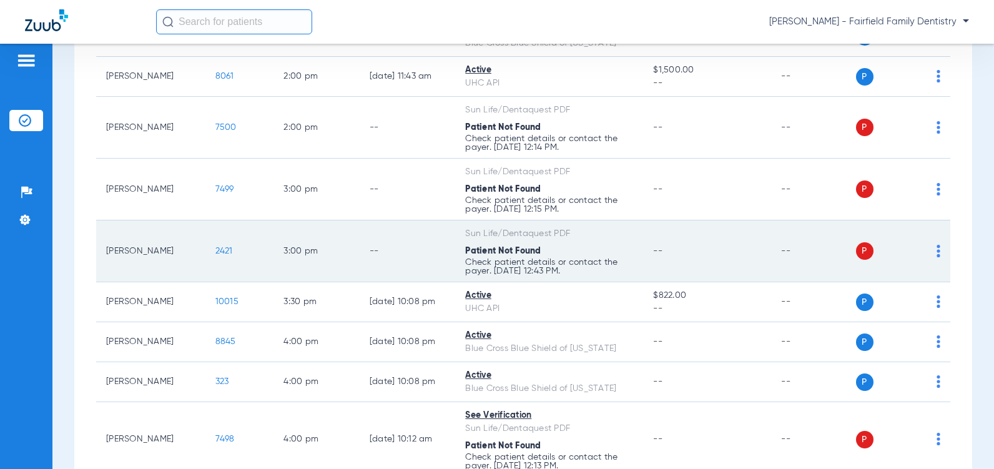
click at [936, 257] on img at bounding box center [938, 251] width 4 height 12
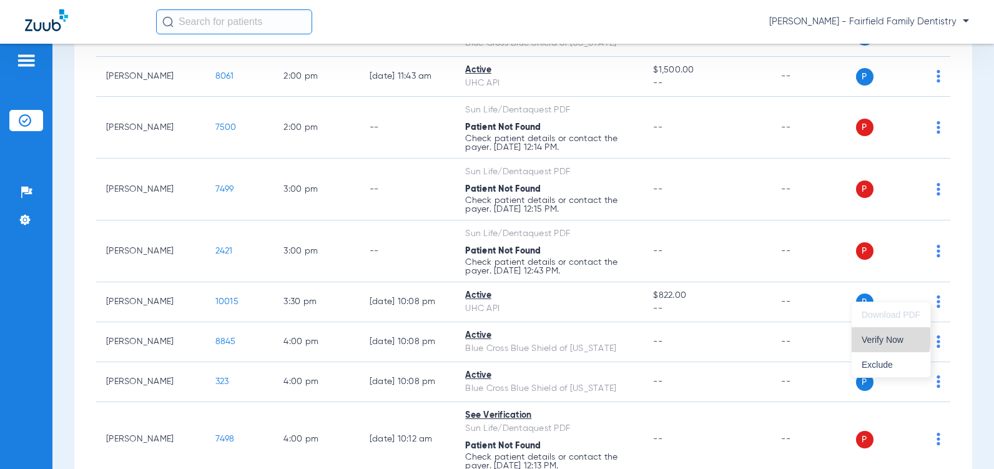
click at [878, 337] on span "Verify Now" at bounding box center [890, 339] width 59 height 9
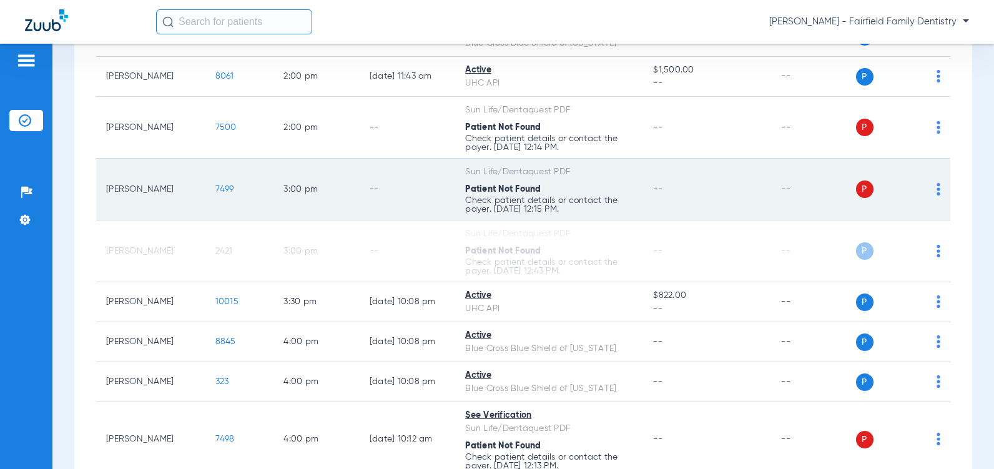
click at [936, 195] on img at bounding box center [938, 189] width 4 height 12
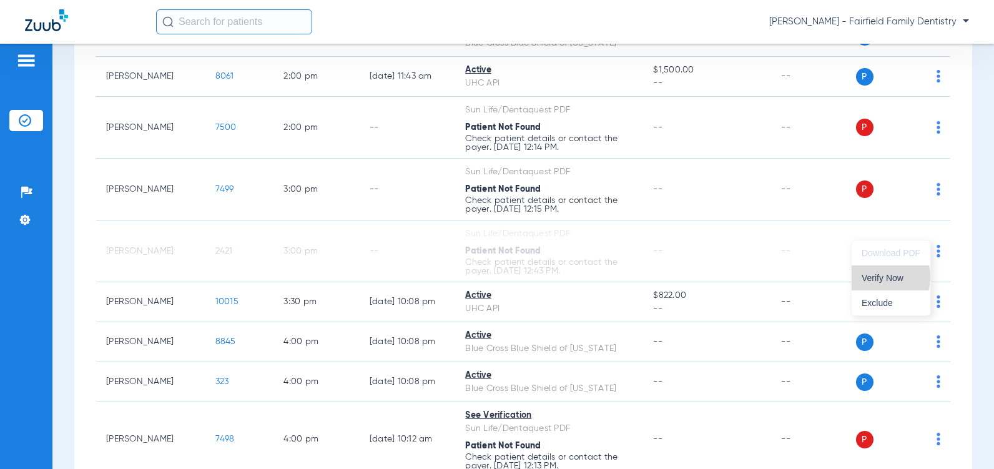
click at [881, 277] on span "Verify Now" at bounding box center [890, 277] width 59 height 9
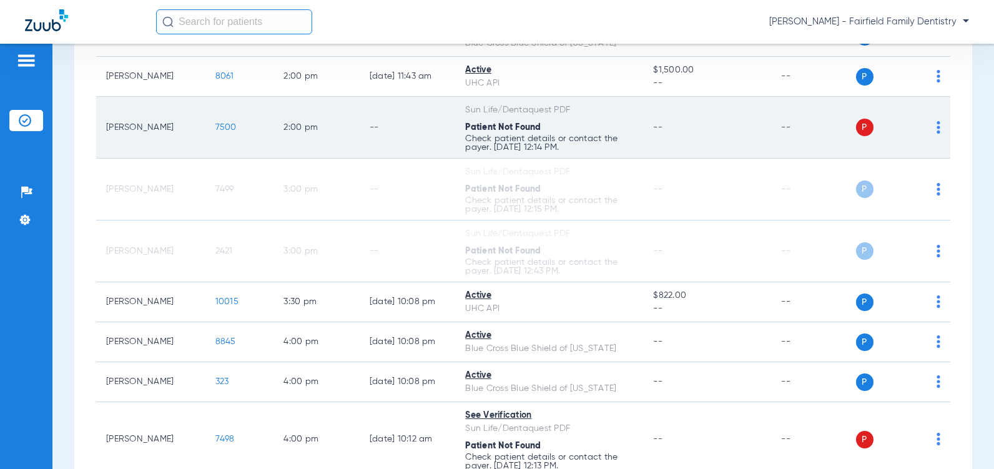
click at [926, 136] on div "P S" at bounding box center [898, 127] width 85 height 17
click at [936, 134] on img at bounding box center [938, 127] width 4 height 12
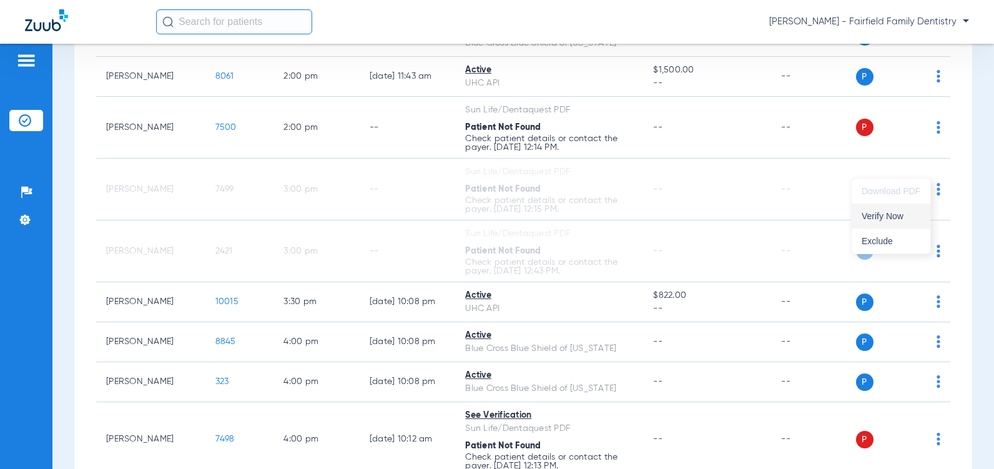
click at [874, 215] on span "Verify Now" at bounding box center [890, 216] width 59 height 9
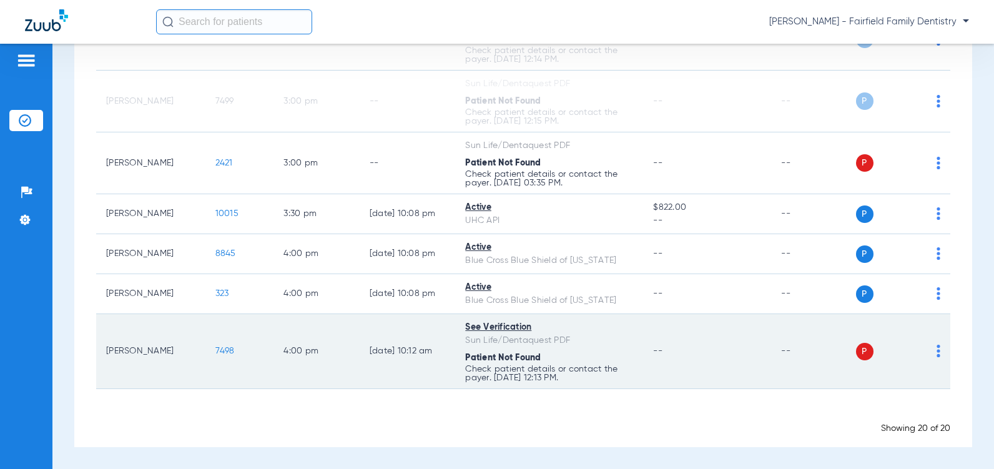
scroll to position [840, 0]
click at [215, 352] on span "7498" at bounding box center [224, 350] width 19 height 9
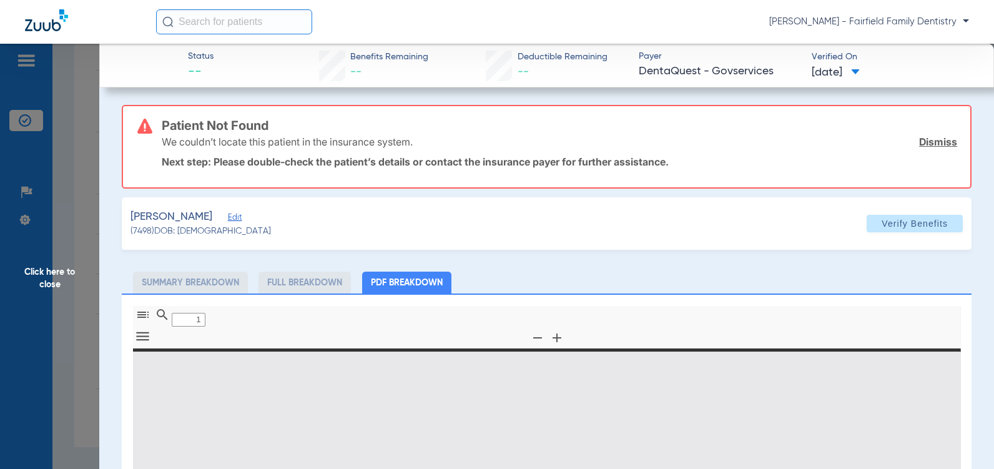
type input "0"
select select "page-width"
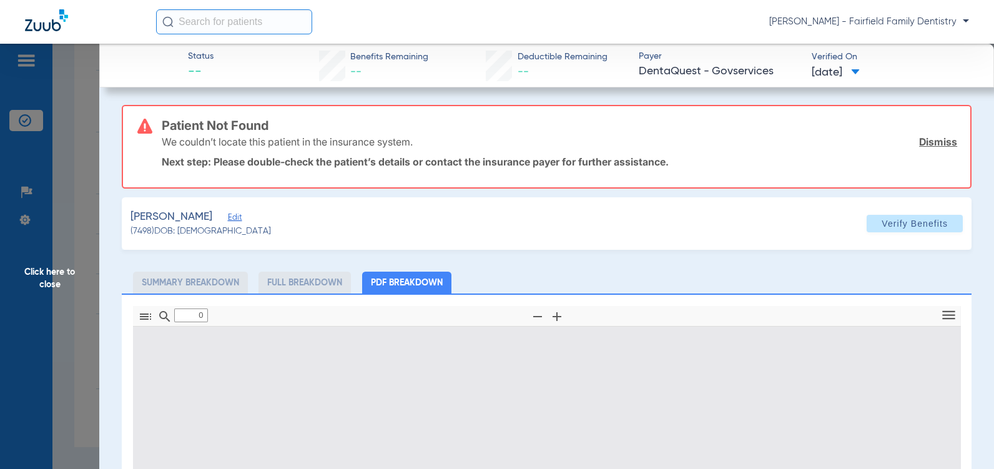
type input "1"
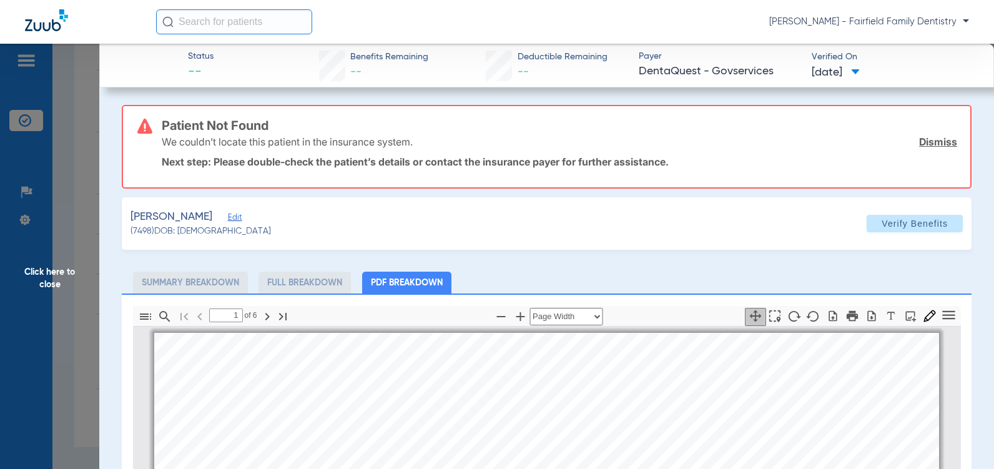
scroll to position [6, 0]
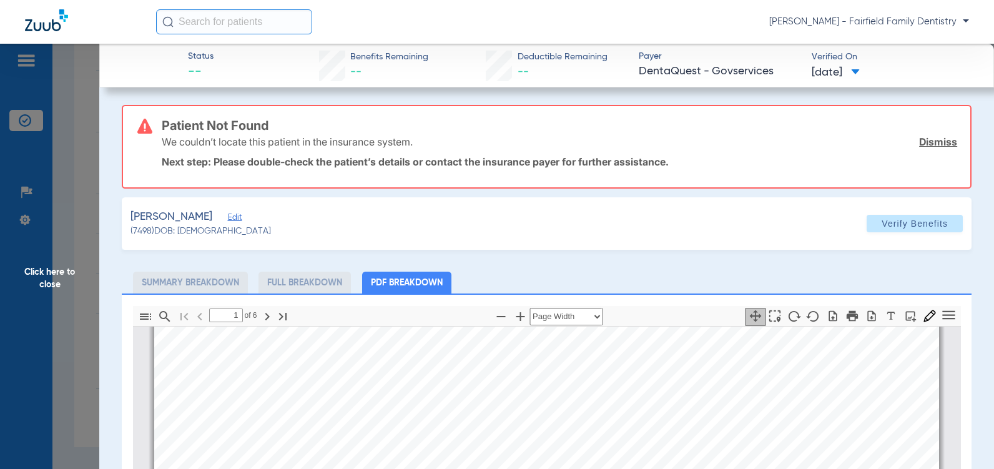
click at [934, 138] on link "Dismiss" at bounding box center [938, 141] width 38 height 12
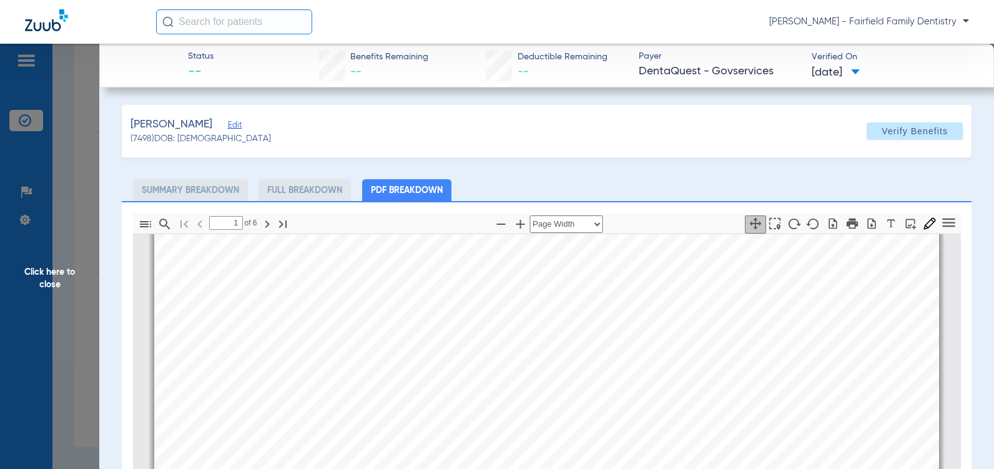
click at [232, 127] on span "Edit" at bounding box center [233, 126] width 11 height 12
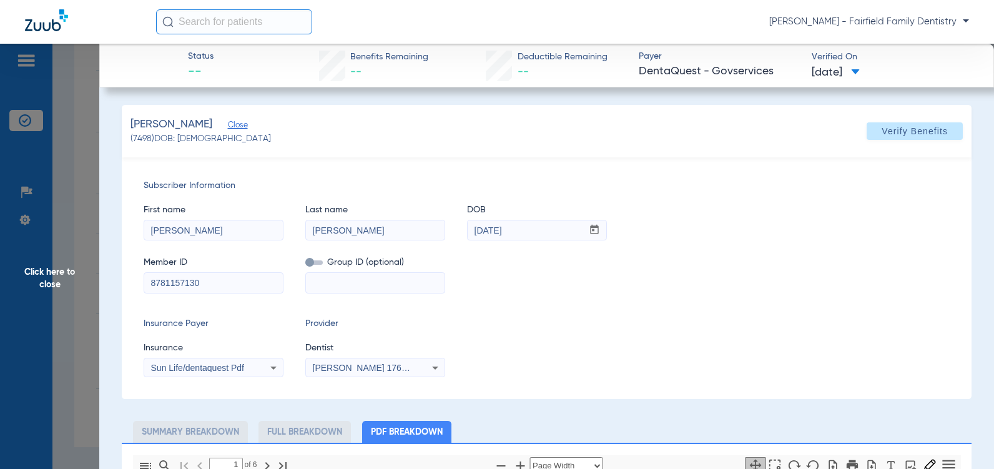
click at [273, 367] on icon at bounding box center [273, 367] width 6 height 3
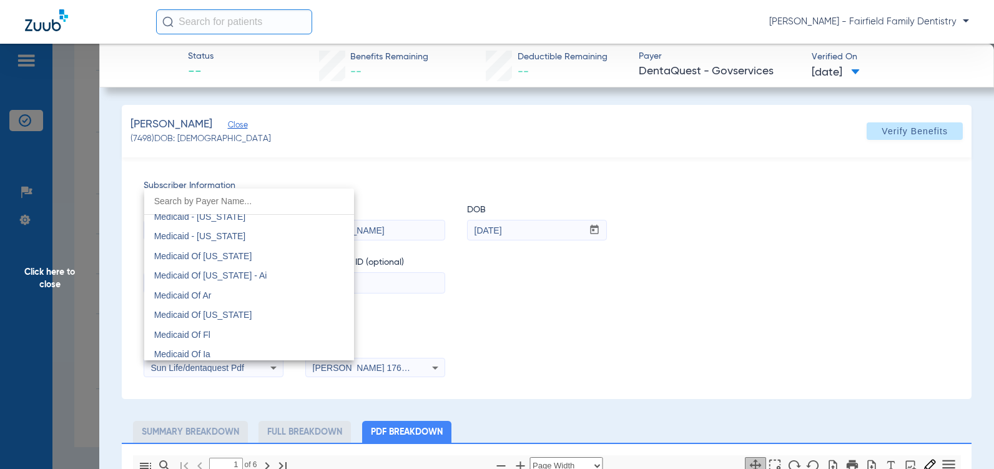
scroll to position [5208, 0]
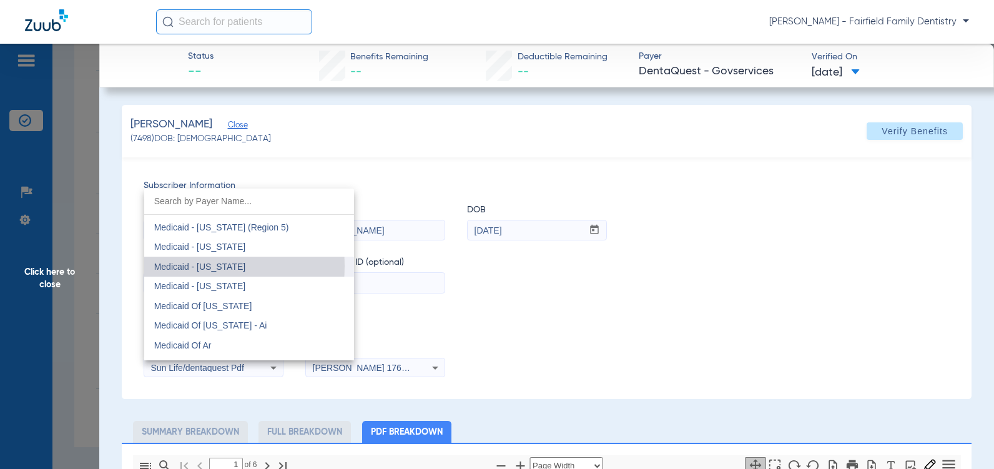
click at [172, 266] on span "Medicaid - South Carolina" at bounding box center [200, 267] width 92 height 10
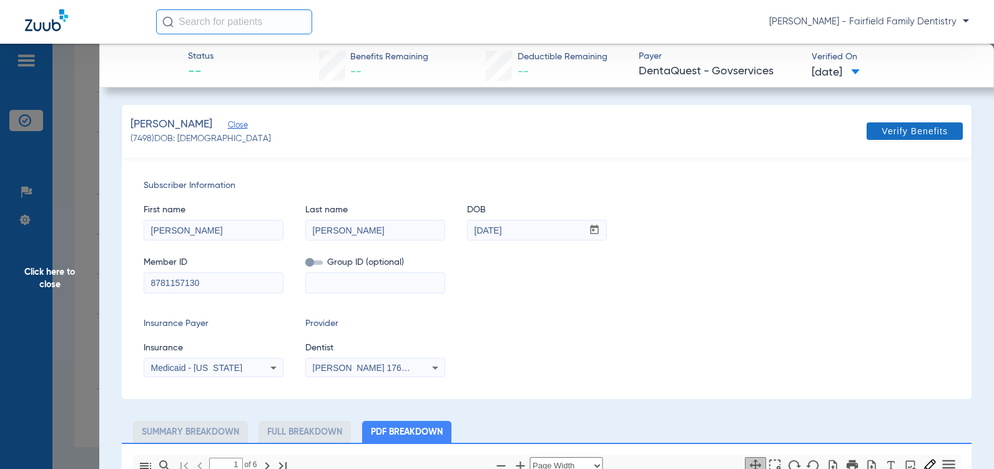
scroll to position [818, 0]
click at [906, 140] on span at bounding box center [914, 131] width 96 height 30
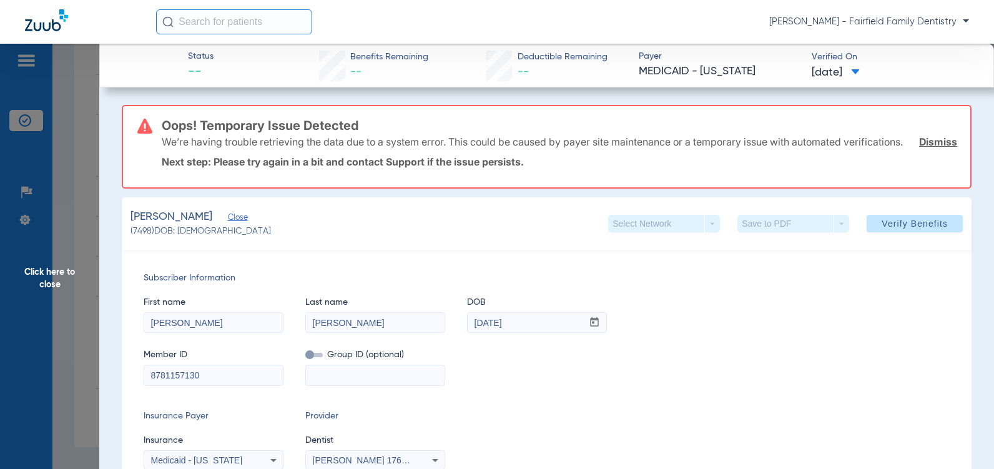
click at [929, 146] on link "Dismiss" at bounding box center [938, 141] width 38 height 12
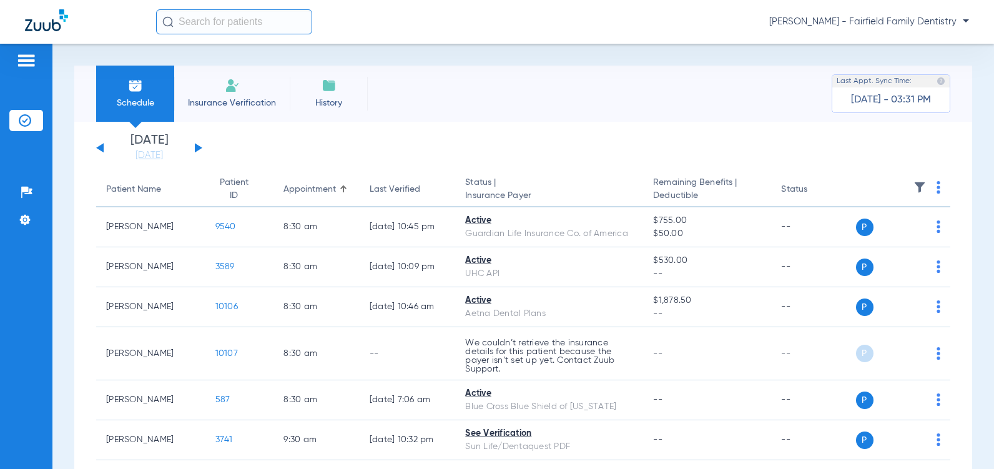
click at [197, 147] on button at bounding box center [198, 147] width 7 height 9
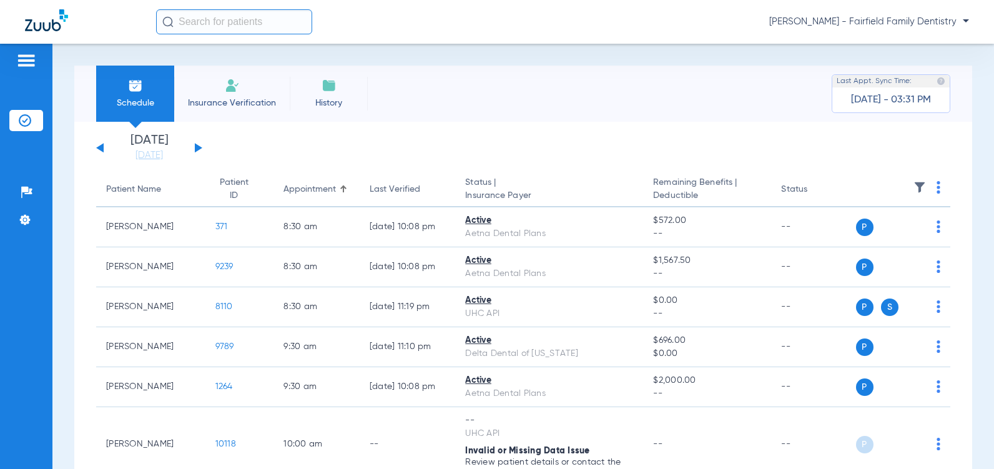
click at [197, 147] on button at bounding box center [198, 147] width 7 height 9
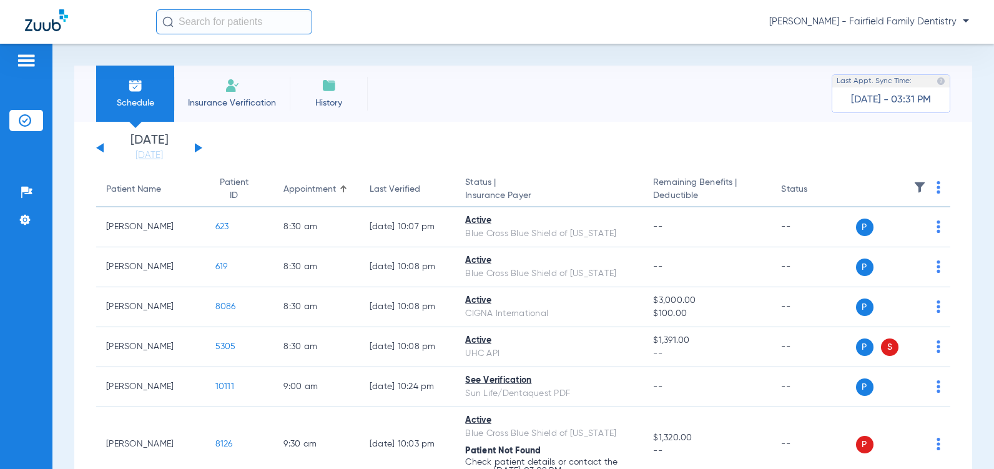
click at [198, 147] on button at bounding box center [198, 147] width 7 height 9
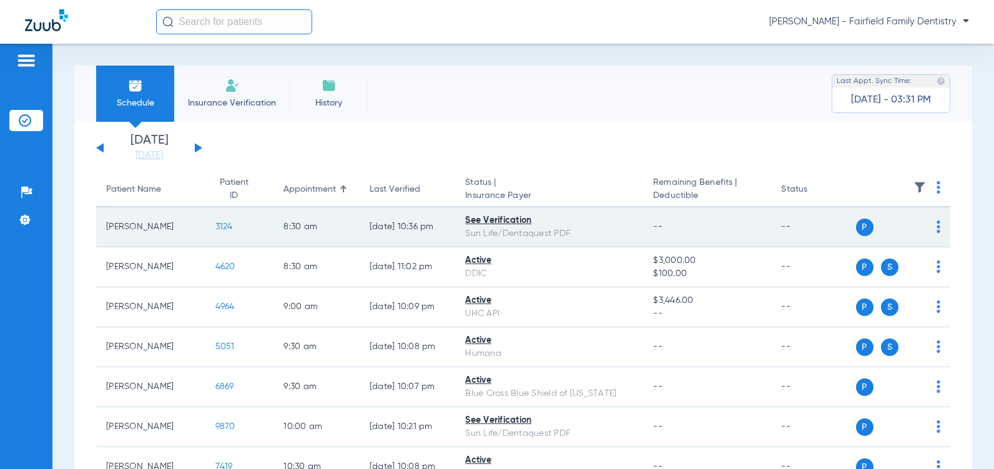
click at [215, 227] on span "3124" at bounding box center [223, 226] width 17 height 9
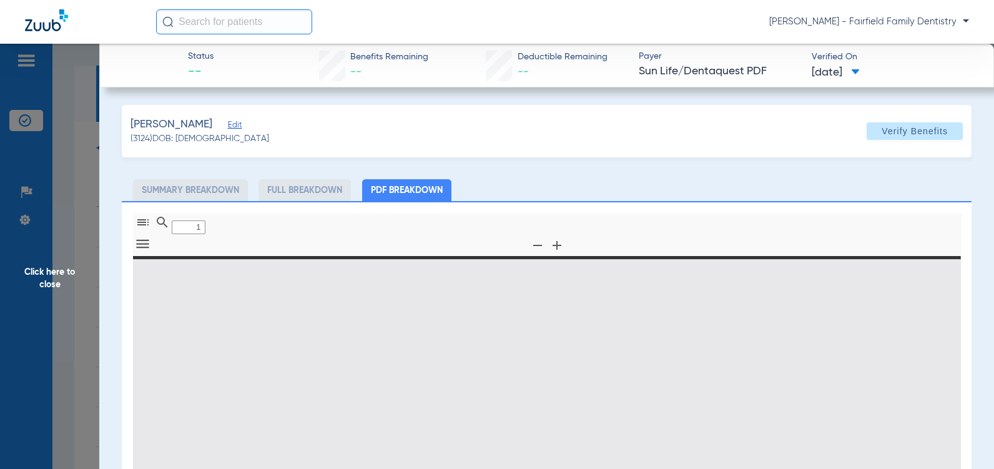
type input "0"
select select "page-width"
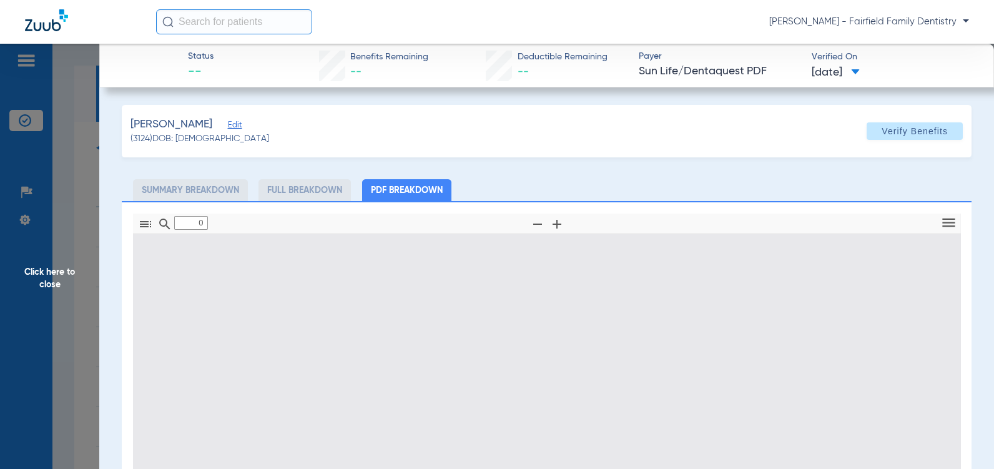
type input "1"
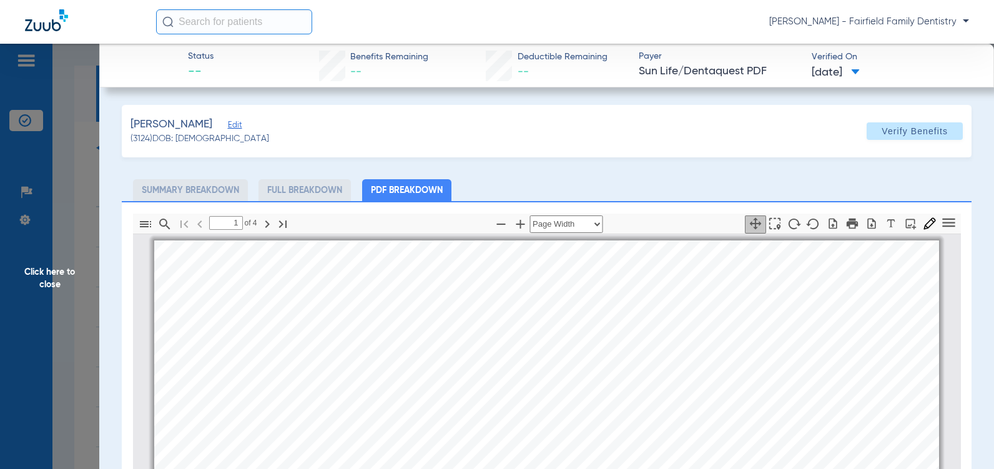
click at [230, 124] on span "Edit" at bounding box center [233, 126] width 11 height 12
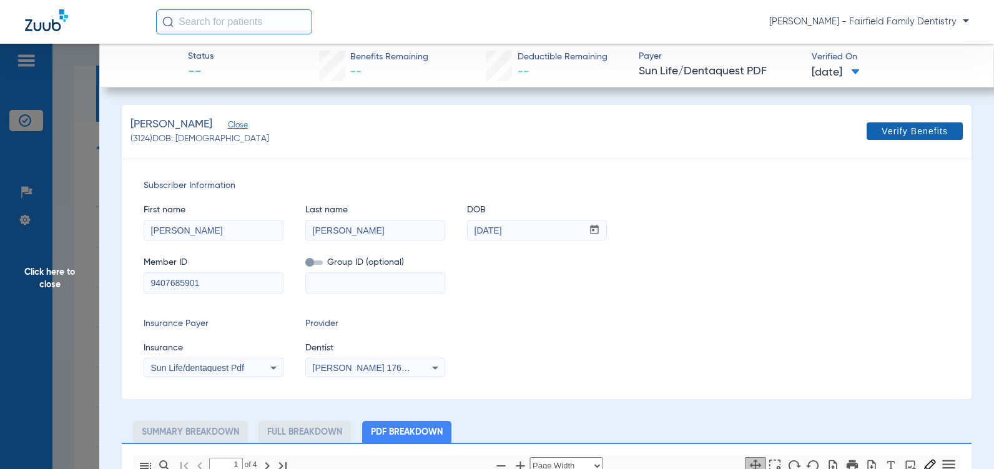
click at [904, 133] on span "Verify Benefits" at bounding box center [914, 131] width 66 height 10
click at [46, 284] on span "Click here to close" at bounding box center [49, 278] width 99 height 469
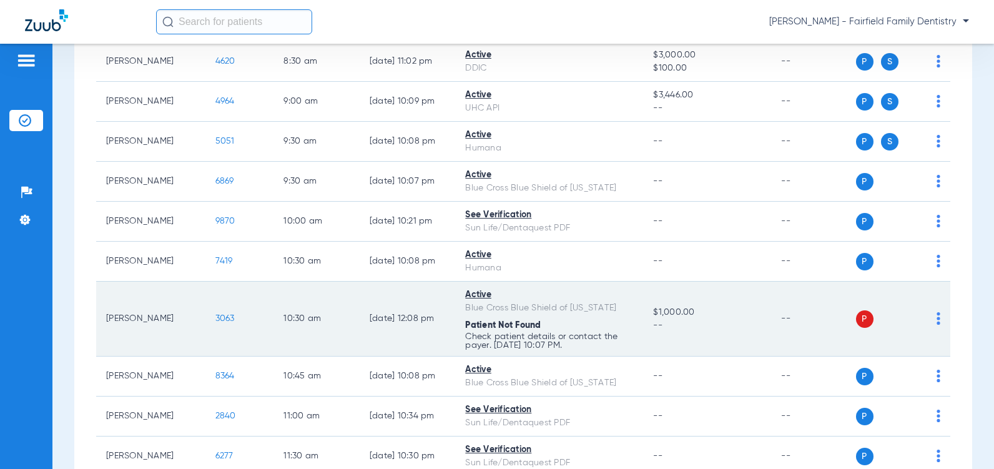
scroll to position [250, 0]
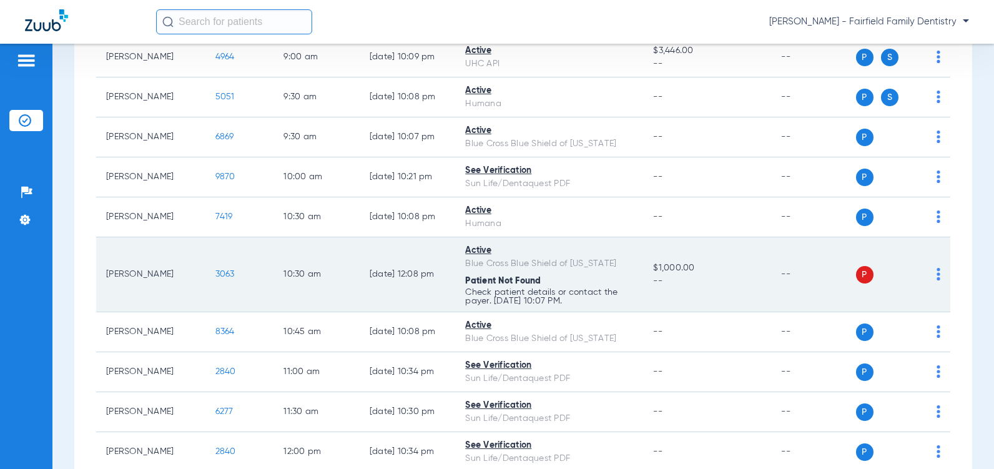
click at [215, 278] on span "3063" at bounding box center [224, 274] width 19 height 9
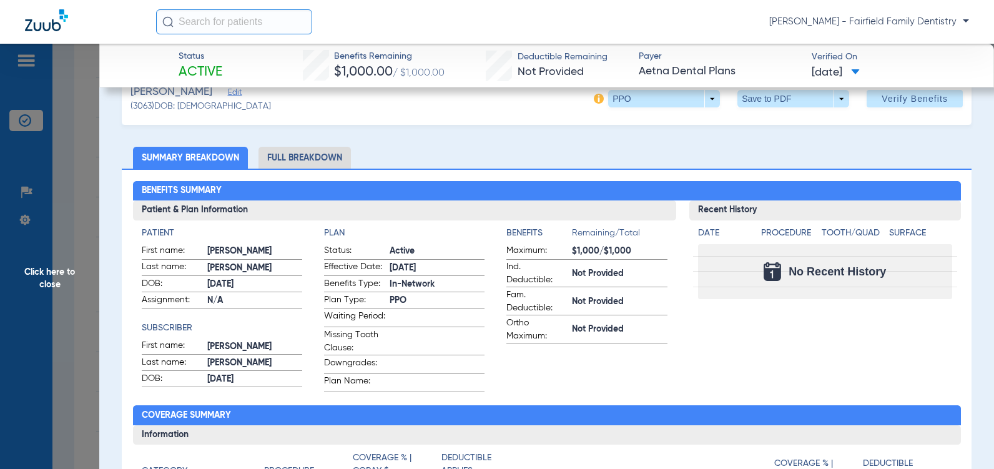
scroll to position [0, 0]
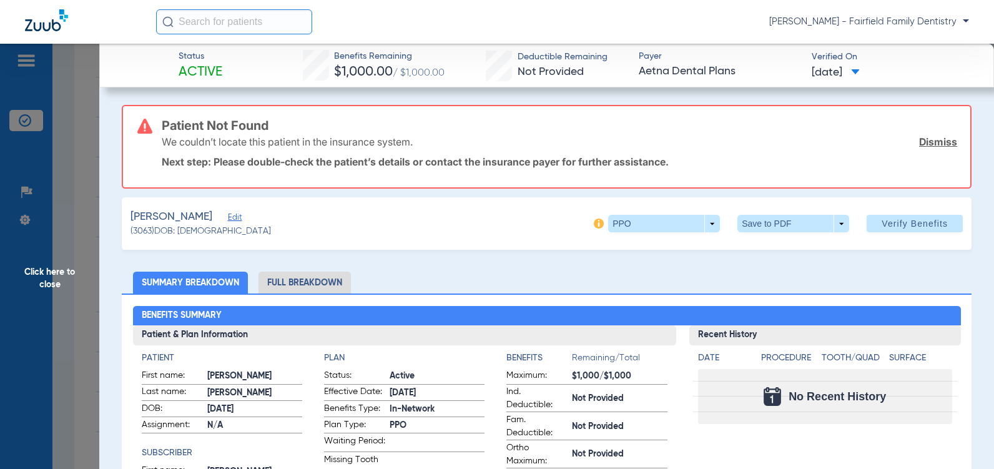
click at [231, 219] on span "Edit" at bounding box center [233, 219] width 11 height 12
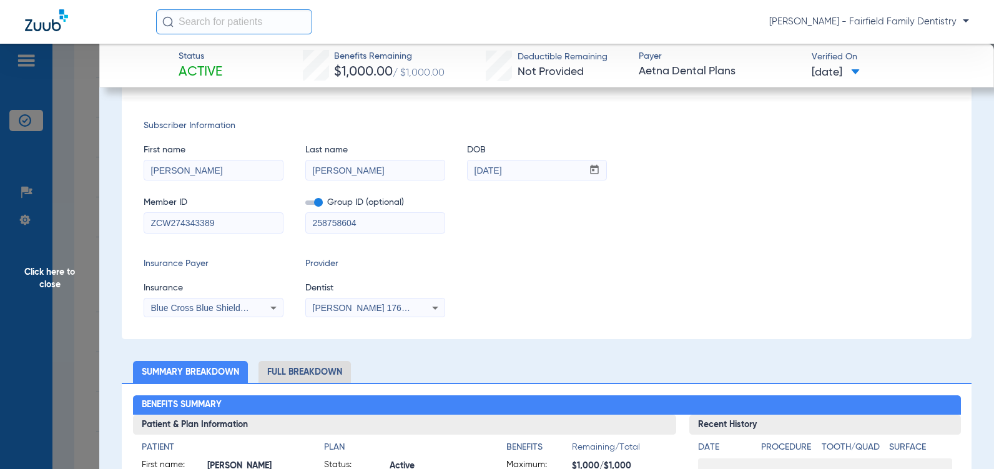
scroll to position [187, 0]
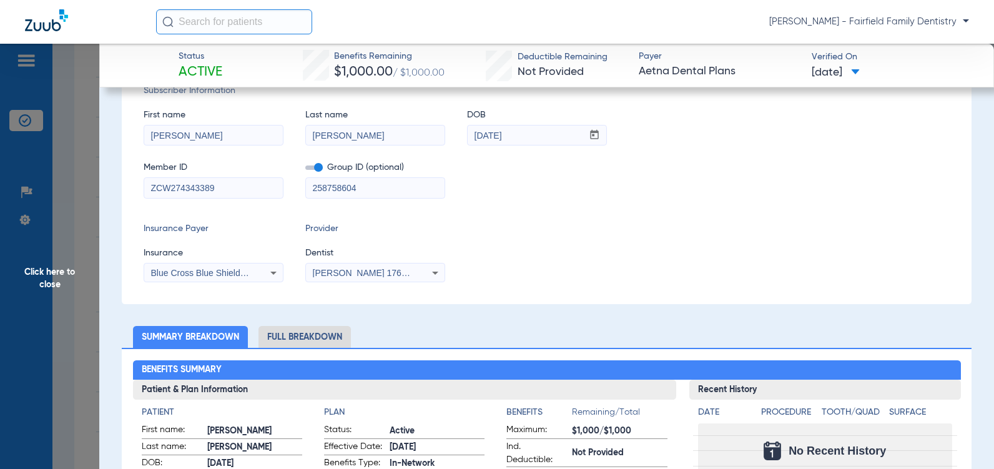
click at [50, 283] on span "Click here to close" at bounding box center [49, 278] width 99 height 469
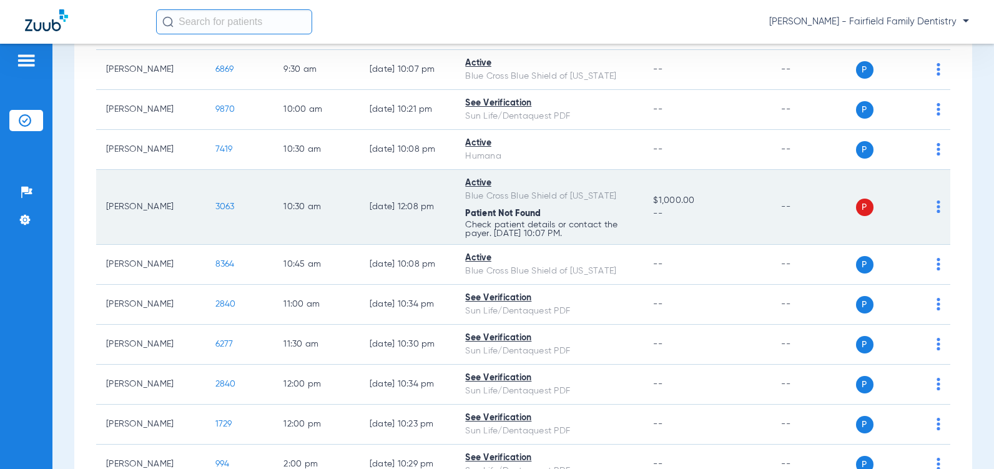
scroll to position [312, 0]
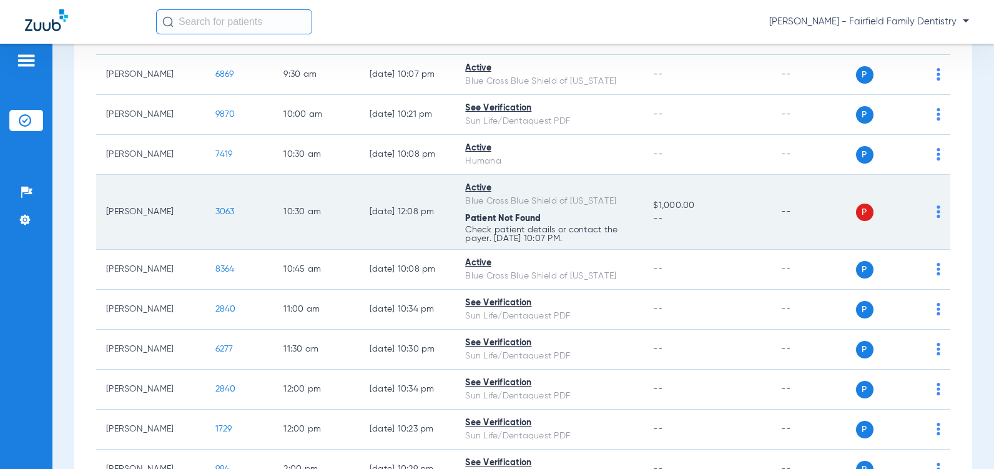
click at [471, 195] on div "Active" at bounding box center [549, 188] width 168 height 13
click at [476, 195] on div "Active" at bounding box center [549, 188] width 168 height 13
click at [926, 221] on div "P S" at bounding box center [898, 211] width 85 height 17
click at [931, 233] on td "P S" at bounding box center [903, 212] width 95 height 75
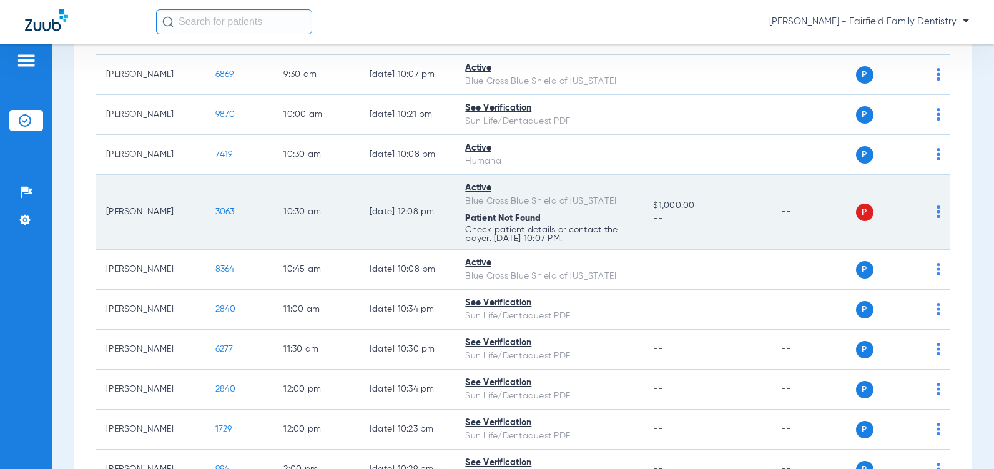
click at [936, 218] on img at bounding box center [938, 211] width 4 height 12
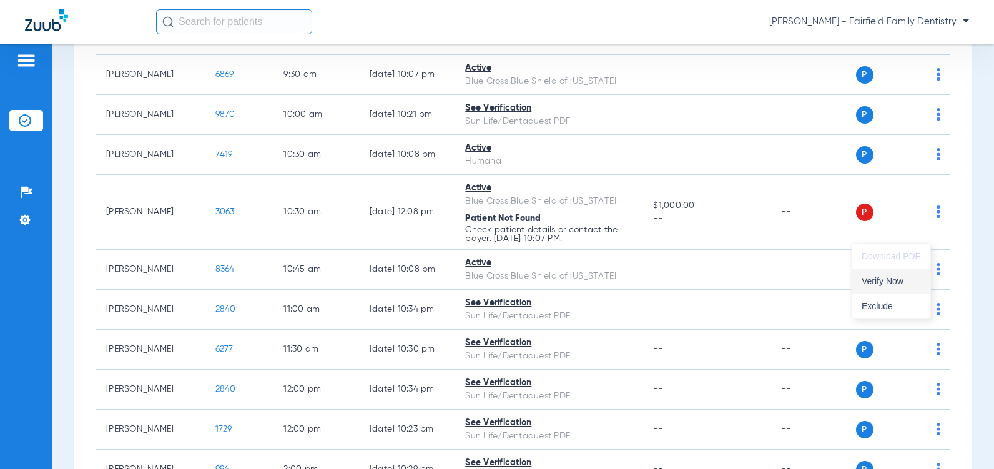
click at [881, 281] on span "Verify Now" at bounding box center [890, 281] width 59 height 9
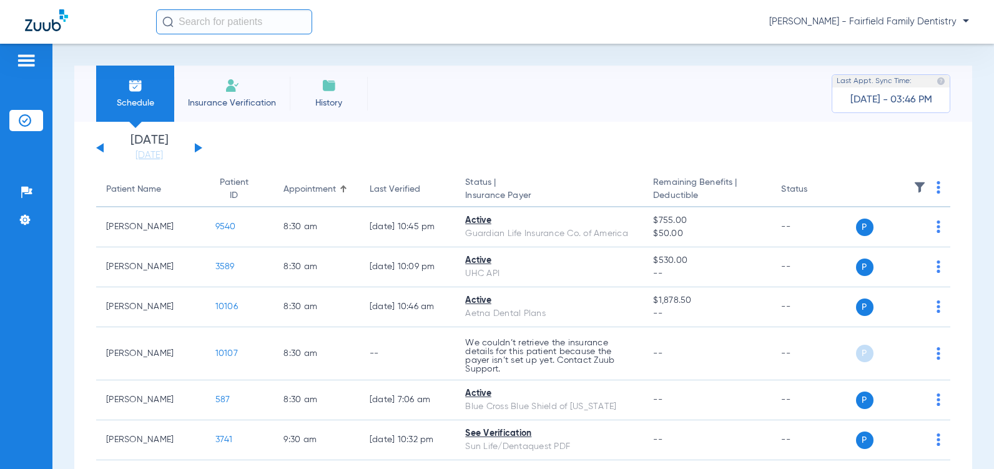
click at [200, 150] on div "[DATE] [DATE] [DATE] [DATE] [DATE] [DATE] [DATE] [DATE] [DATE] [DATE] [DATE] [D…" at bounding box center [149, 147] width 106 height 27
click at [195, 148] on button at bounding box center [198, 147] width 7 height 9
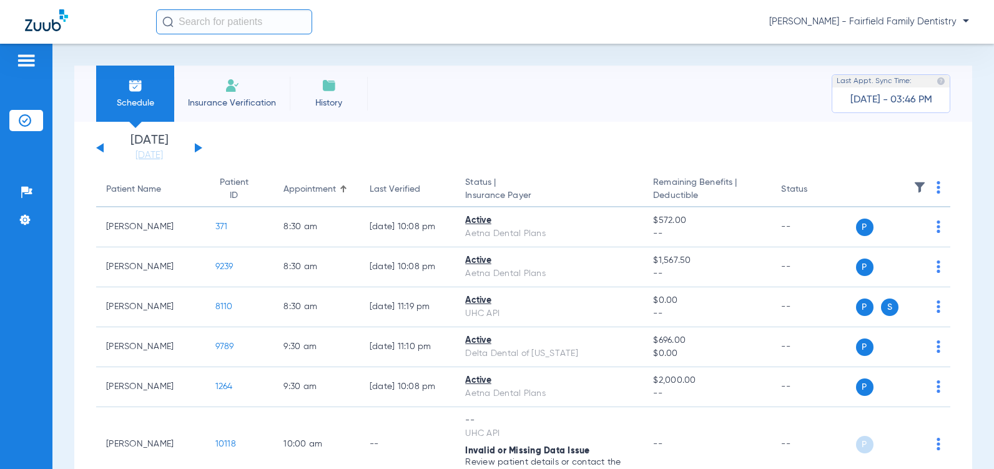
click at [195, 148] on button at bounding box center [198, 147] width 7 height 9
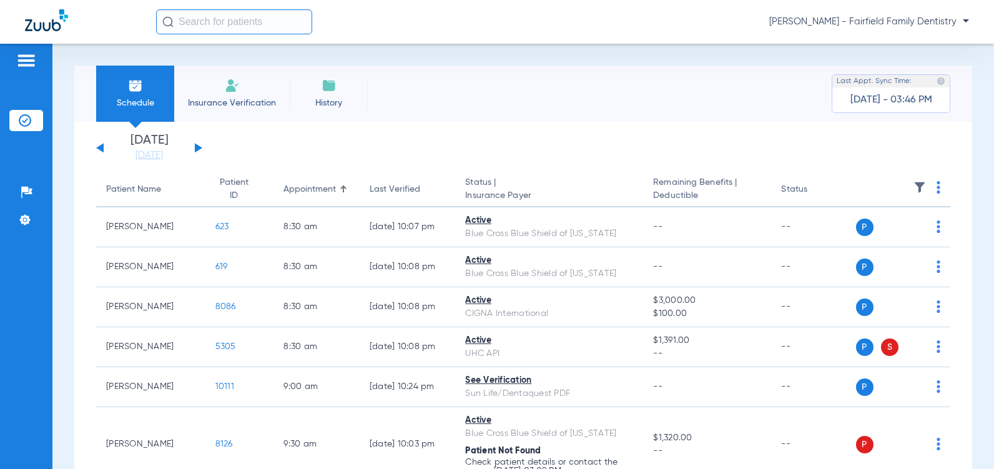
click at [195, 148] on button at bounding box center [198, 147] width 7 height 9
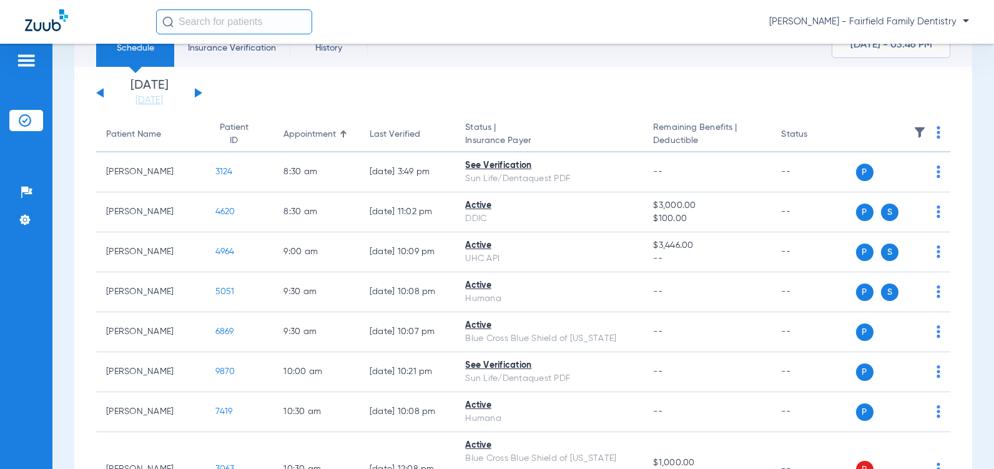
scroll to position [187, 0]
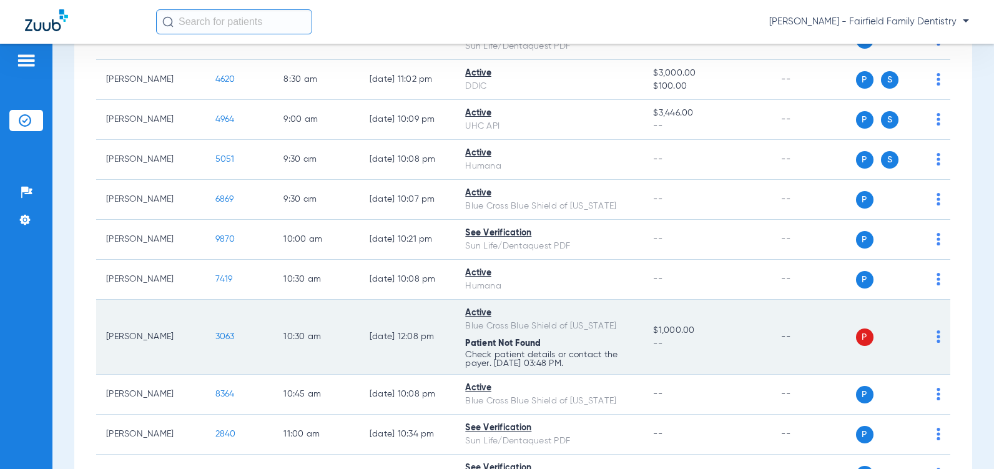
click at [215, 341] on span "3063" at bounding box center [224, 336] width 19 height 9
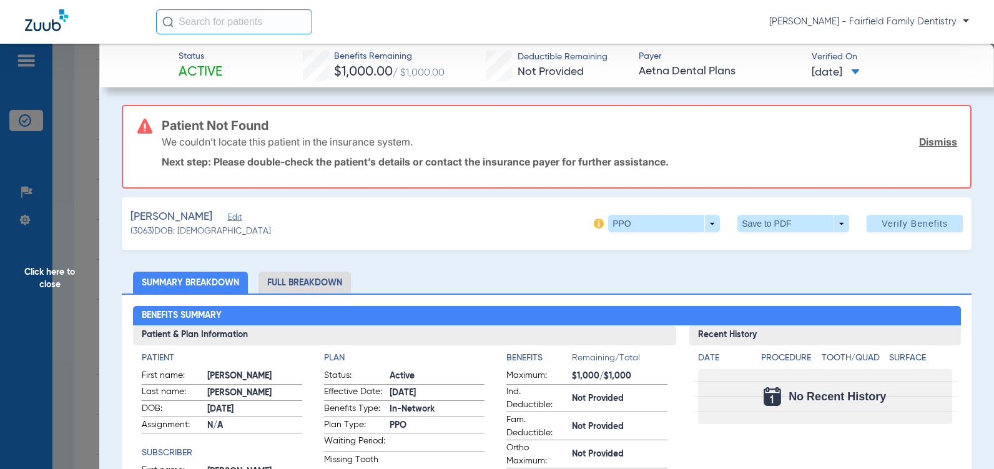
click at [233, 218] on span "Edit" at bounding box center [233, 219] width 11 height 12
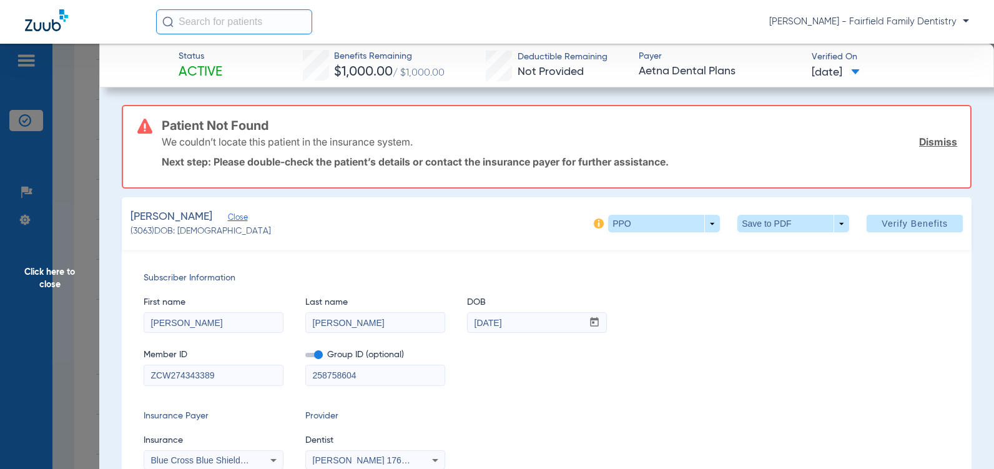
click at [238, 381] on input "ZCW274343389" at bounding box center [213, 375] width 139 height 20
type input "ZCW415381531889"
drag, startPoint x: 317, startPoint y: 375, endPoint x: 394, endPoint y: 386, distance: 77.6
click at [394, 386] on div "Subscriber Information First name [PERSON_NAME] Last name [PERSON_NAME] mm / dd…" at bounding box center [547, 371] width 850 height 242
click at [320, 355] on span at bounding box center [313, 355] width 17 height 4
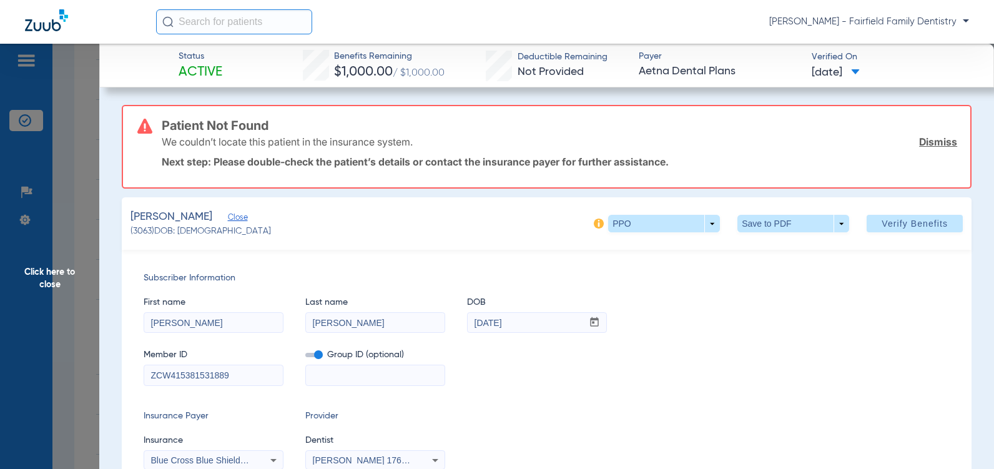
click at [305, 357] on input "checkbox" at bounding box center [305, 357] width 0 height 0
click at [901, 221] on span "Verify Benefits" at bounding box center [914, 223] width 66 height 10
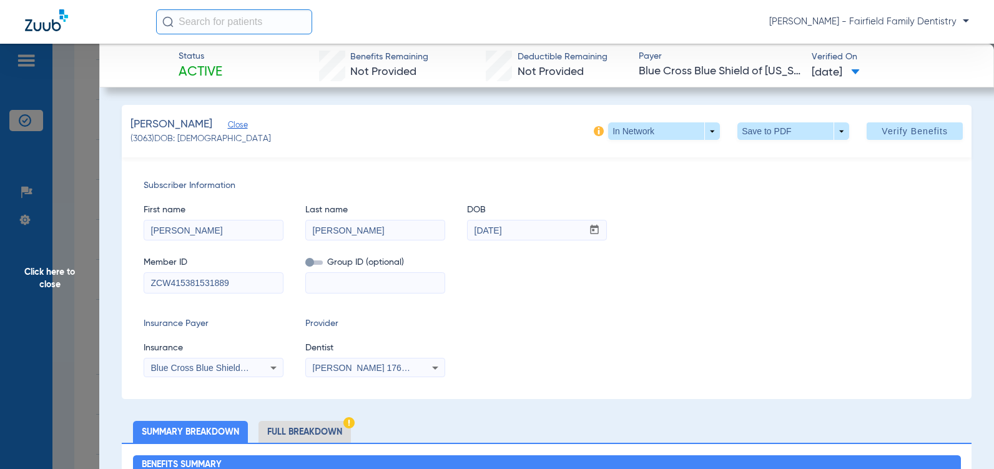
click at [46, 283] on span "Click here to close" at bounding box center [49, 278] width 99 height 469
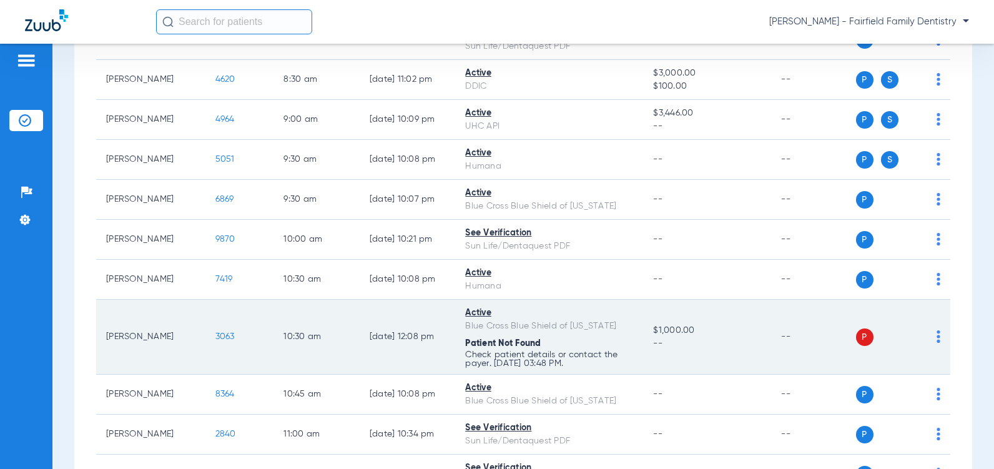
click at [936, 343] on img at bounding box center [938, 336] width 4 height 12
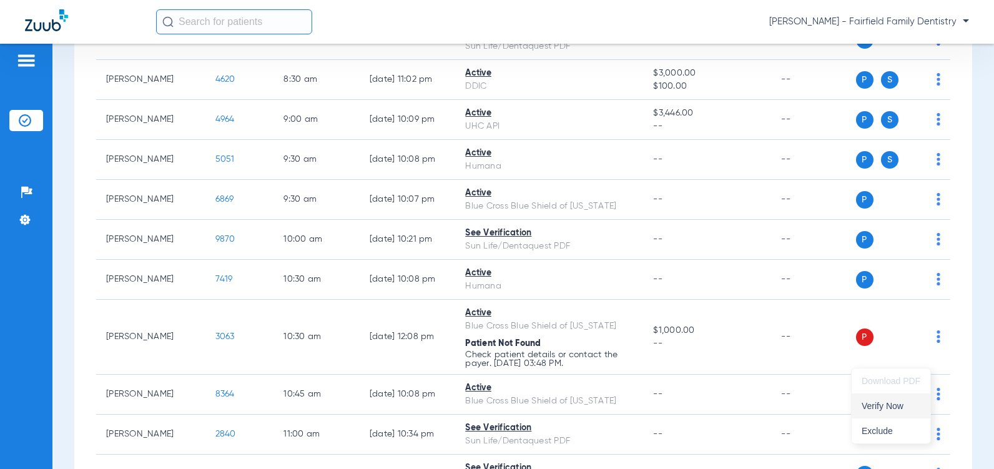
click at [878, 405] on span "Verify Now" at bounding box center [890, 405] width 59 height 9
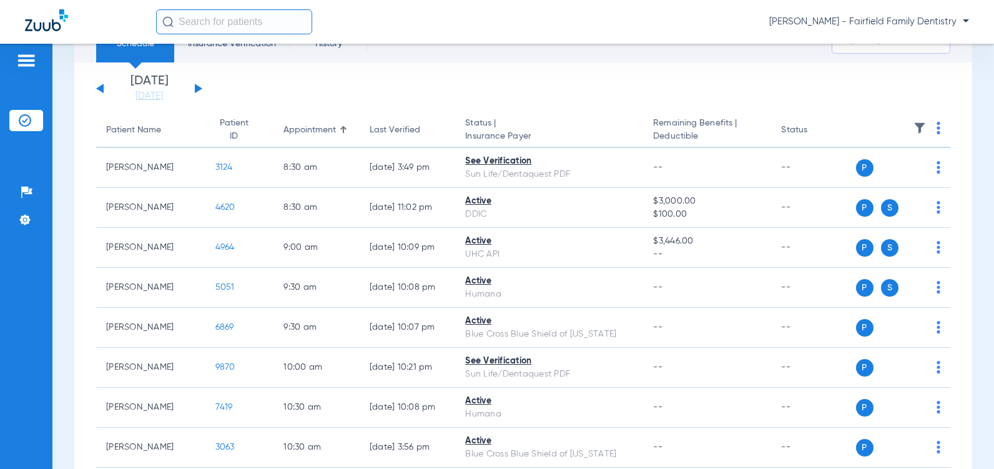
scroll to position [0, 0]
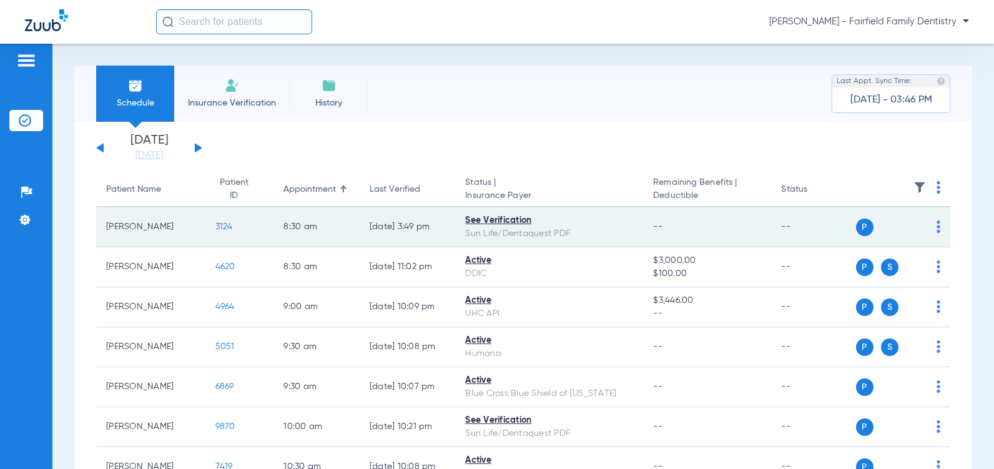
click at [215, 227] on span "3124" at bounding box center [223, 226] width 17 height 9
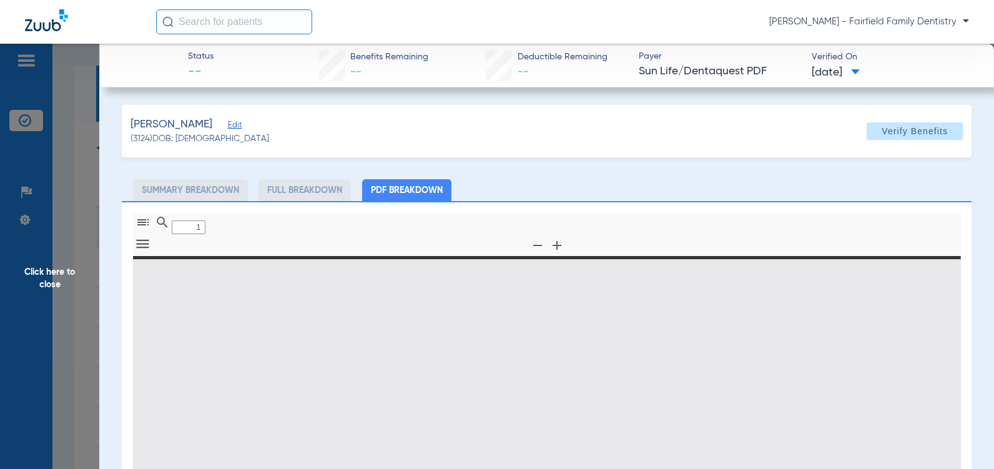
type input "0"
select select "page-width"
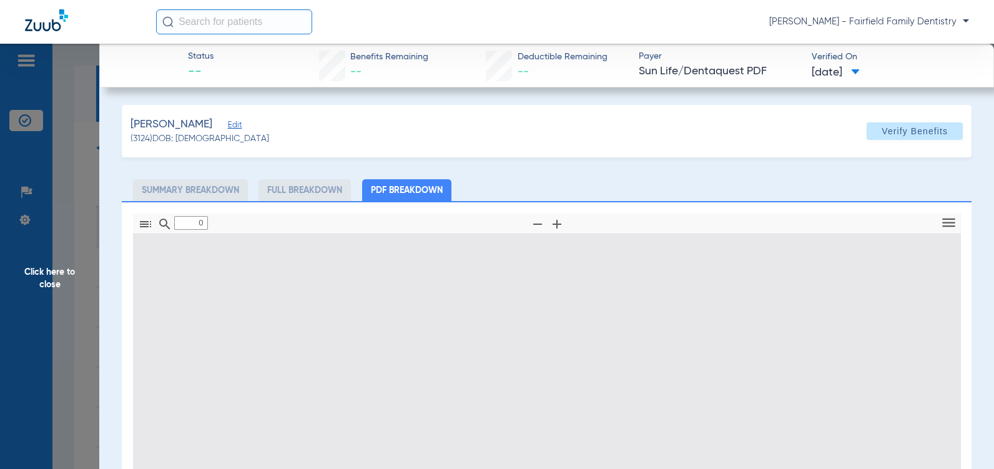
type input "1"
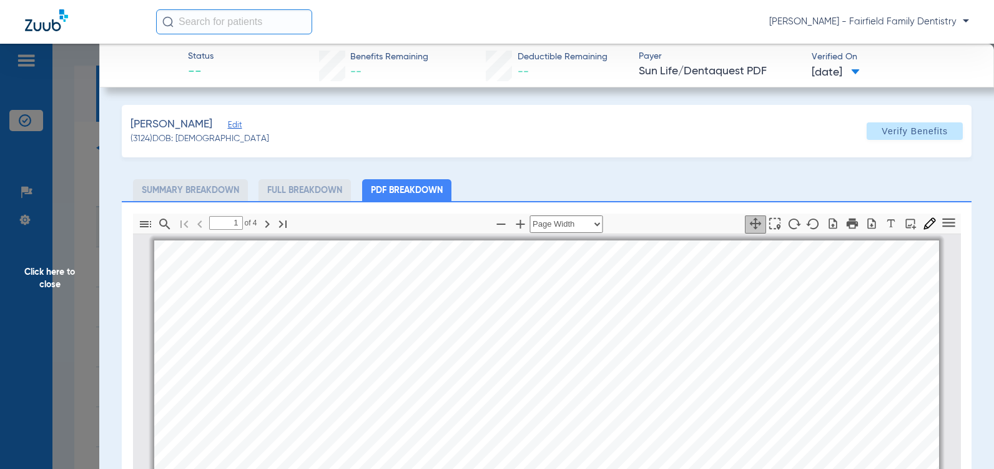
scroll to position [6, 0]
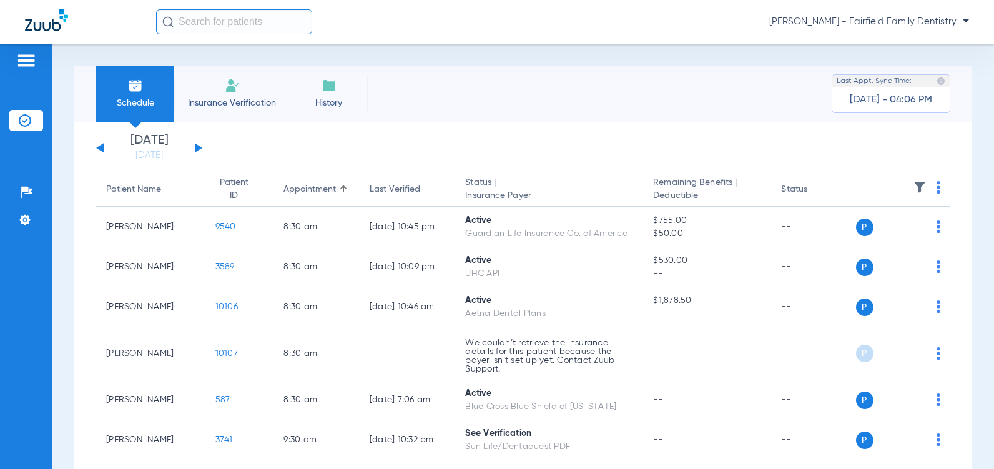
click at [198, 145] on button at bounding box center [198, 147] width 7 height 9
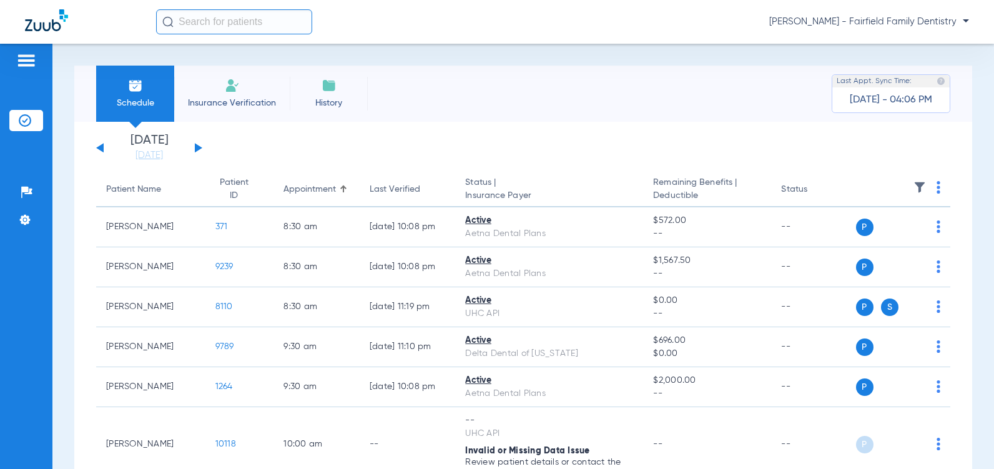
click at [198, 145] on button at bounding box center [198, 147] width 7 height 9
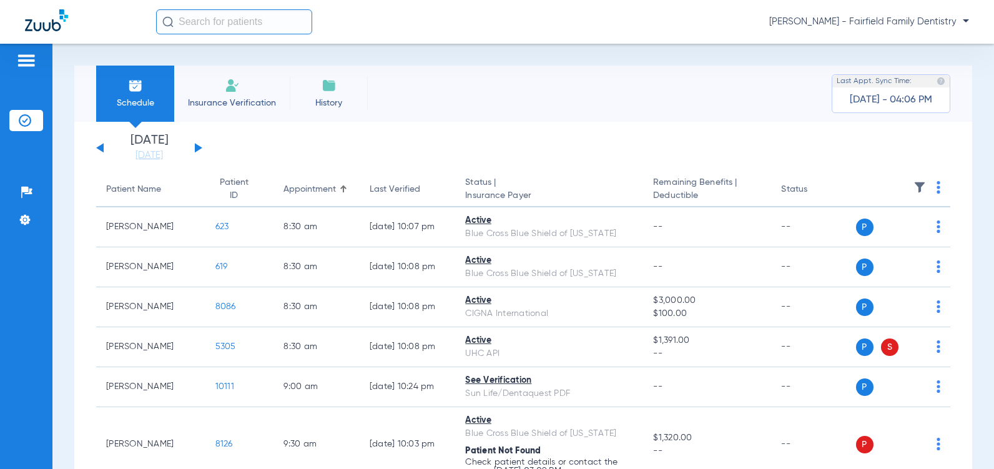
click at [198, 145] on button at bounding box center [198, 147] width 7 height 9
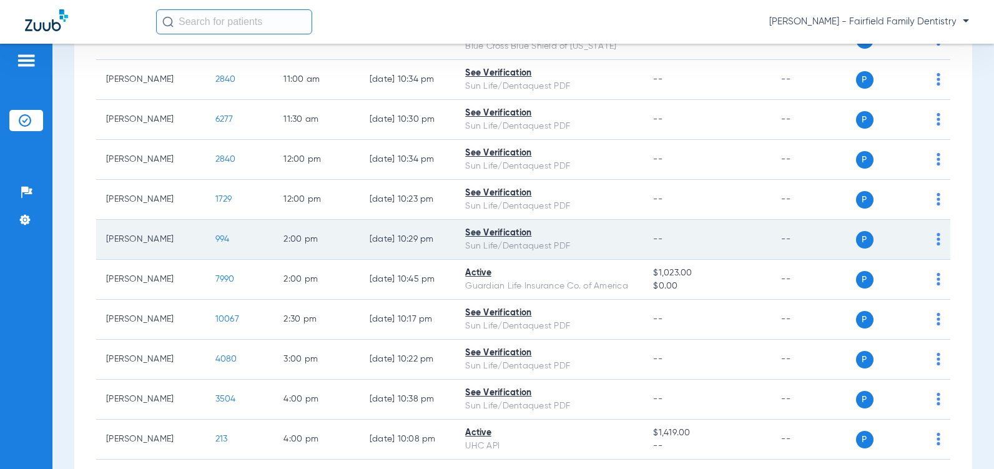
scroll to position [617, 0]
